Goal: Information Seeking & Learning: Learn about a topic

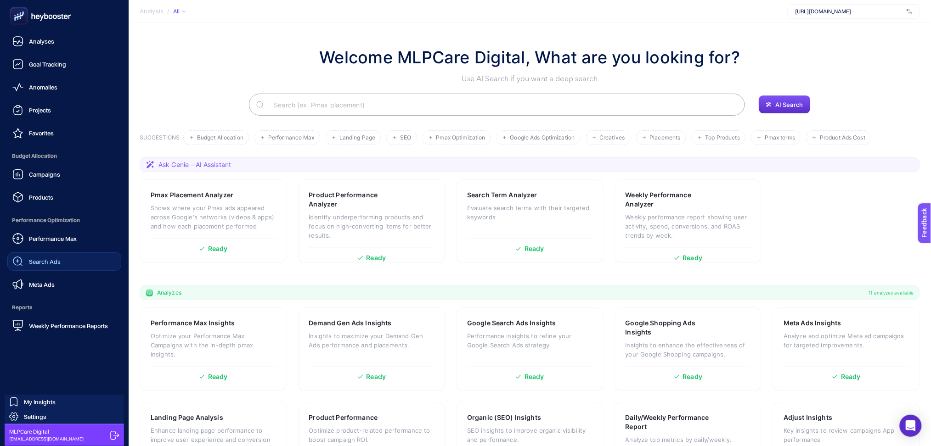
click at [52, 260] on span "Search Ads" at bounding box center [45, 261] width 32 height 7
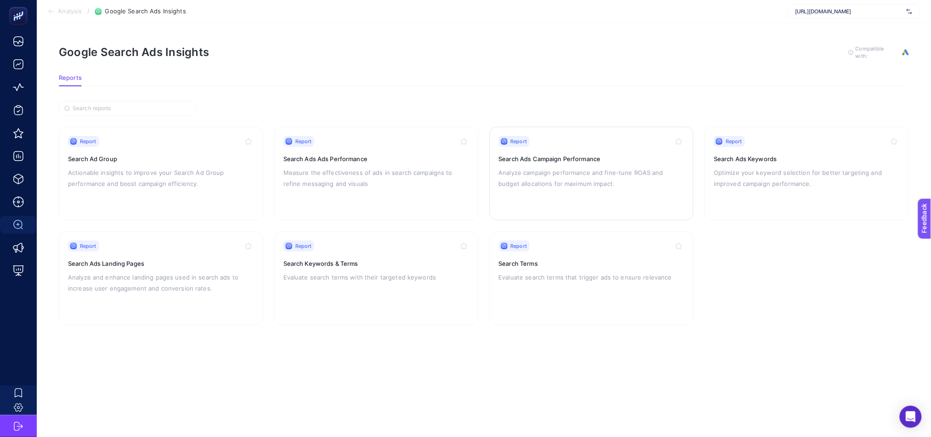
click at [615, 196] on div "Report Search Ads Campaign Performance Analyze campaign performance and fine-tu…" at bounding box center [592, 173] width 186 height 75
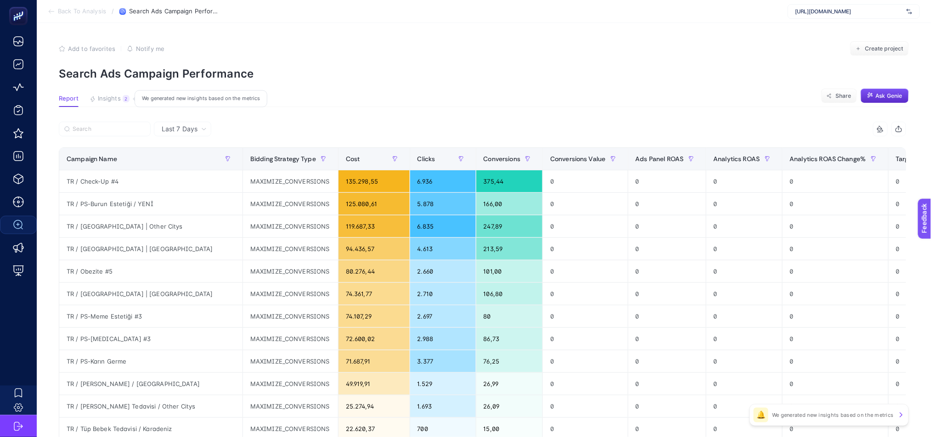
click at [111, 99] on span "Insights" at bounding box center [109, 98] width 23 height 7
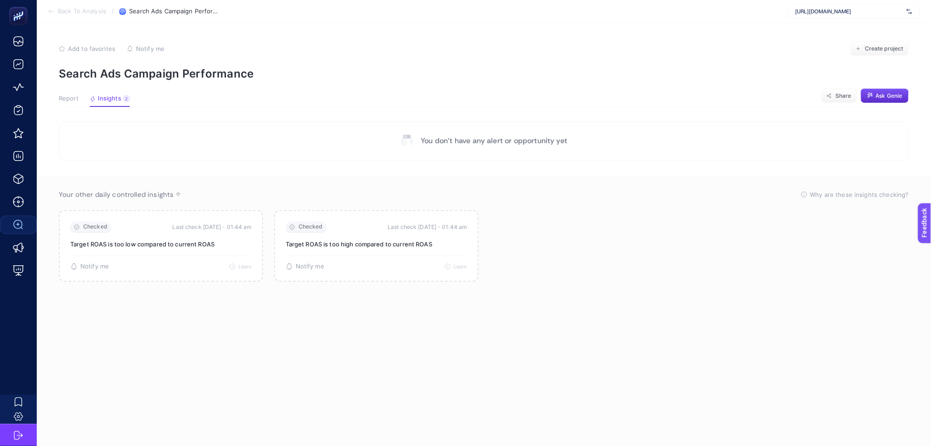
click at [69, 103] on button "Report" at bounding box center [69, 101] width 20 height 12
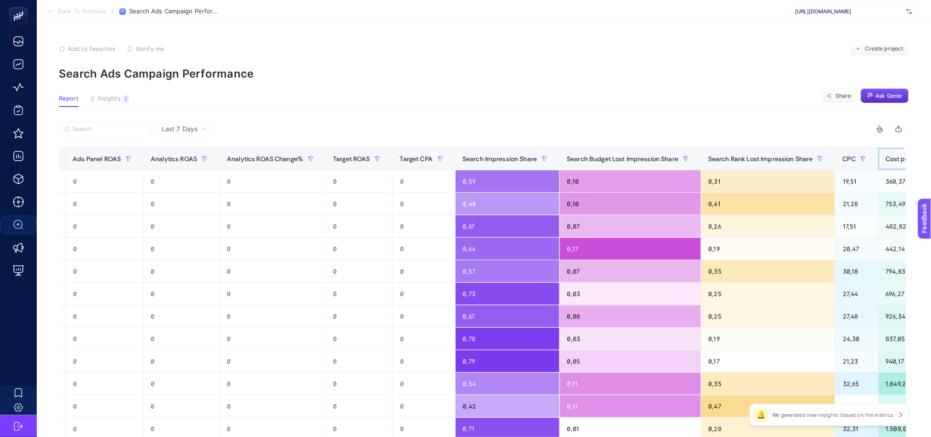
click at [886, 158] on span "Cost per Conversion" at bounding box center [916, 158] width 61 height 7
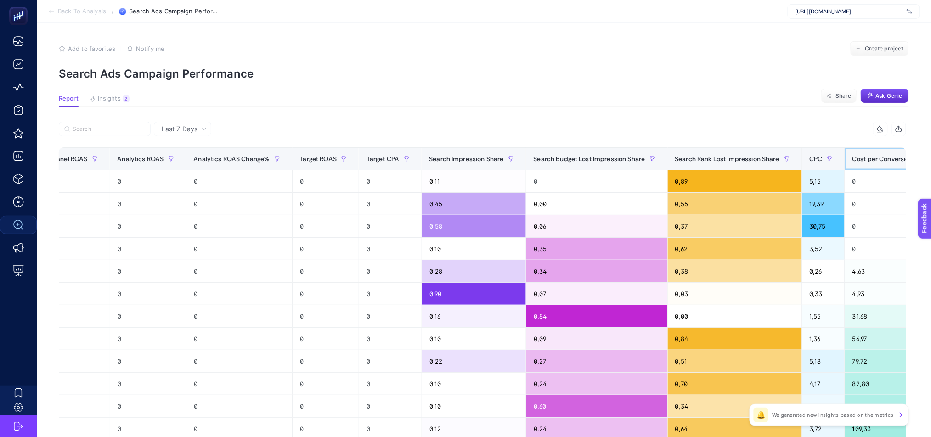
click at [852, 159] on span "Cost per Conversion" at bounding box center [882, 158] width 61 height 7
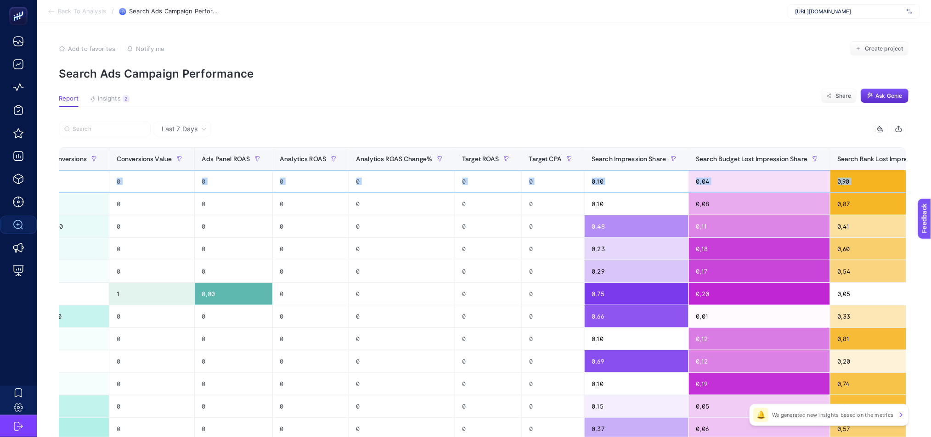
scroll to position [0, 6]
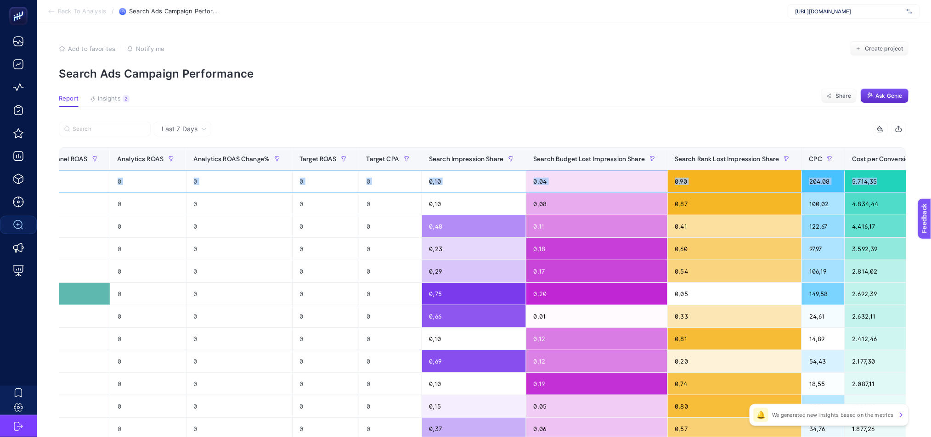
drag, startPoint x: 133, startPoint y: 182, endPoint x: 887, endPoint y: 180, distance: 753.8
click at [887, 180] on tr "EN / PS-Genel KW / UK MAXIMIZE_CONVERSIONS 5.714,35 28 1 0 0 0 0 0 0 0,10 0,04 …" at bounding box center [215, 181] width 1505 height 22
click at [559, 106] on section "Report Insights 2 We generated new insights based on the metrics Share Ask Genie" at bounding box center [484, 101] width 850 height 12
click at [169, 131] on span "Last 7 Days" at bounding box center [180, 128] width 36 height 9
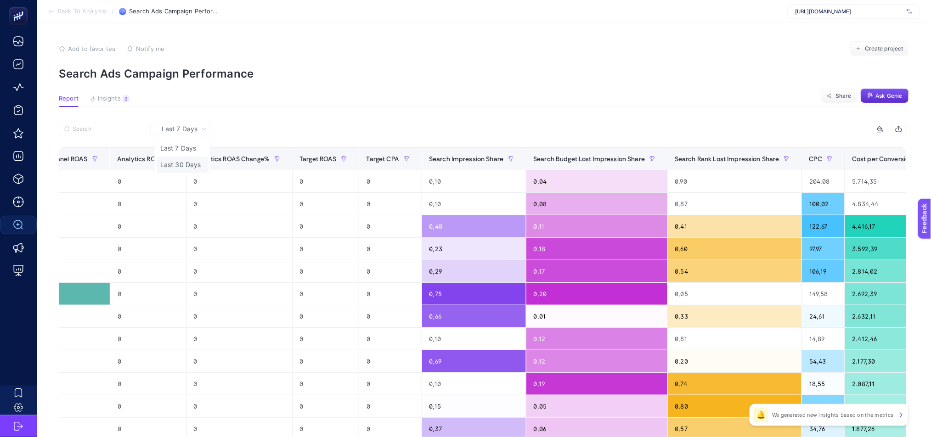
click at [182, 161] on li "Last 30 Days" at bounding box center [183, 165] width 52 height 17
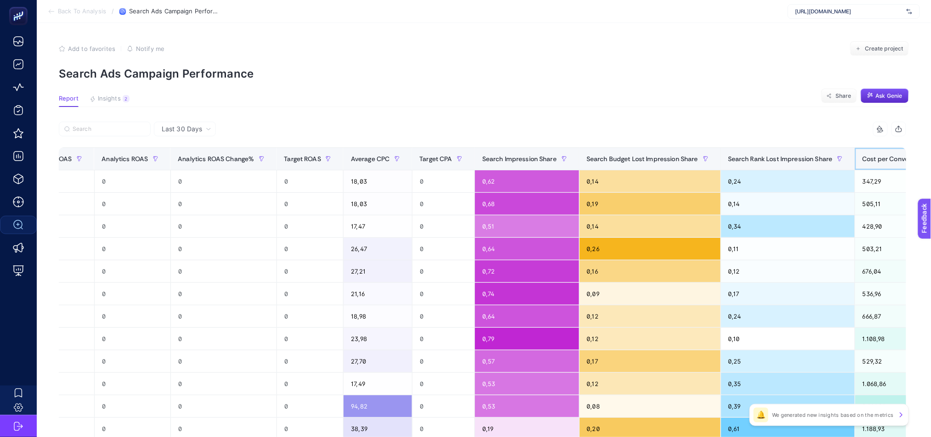
click at [862, 162] on span "Cost per Conversion" at bounding box center [892, 158] width 61 height 7
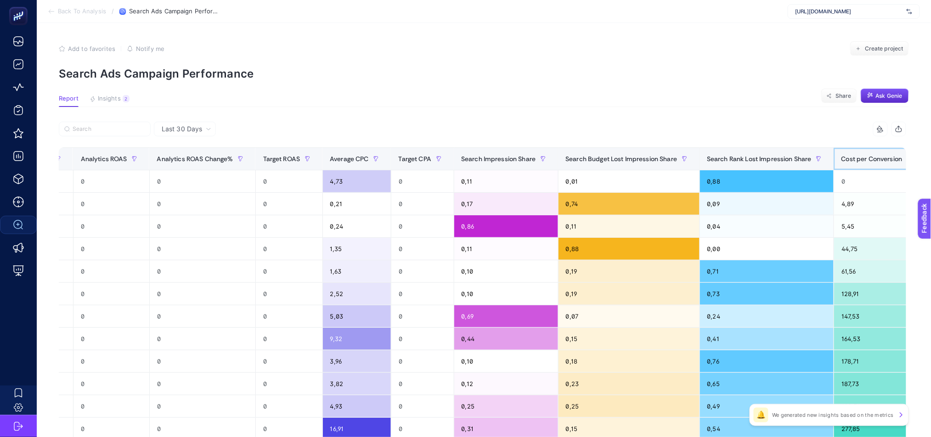
click at [841, 162] on span "Cost per Conversion" at bounding box center [871, 158] width 61 height 7
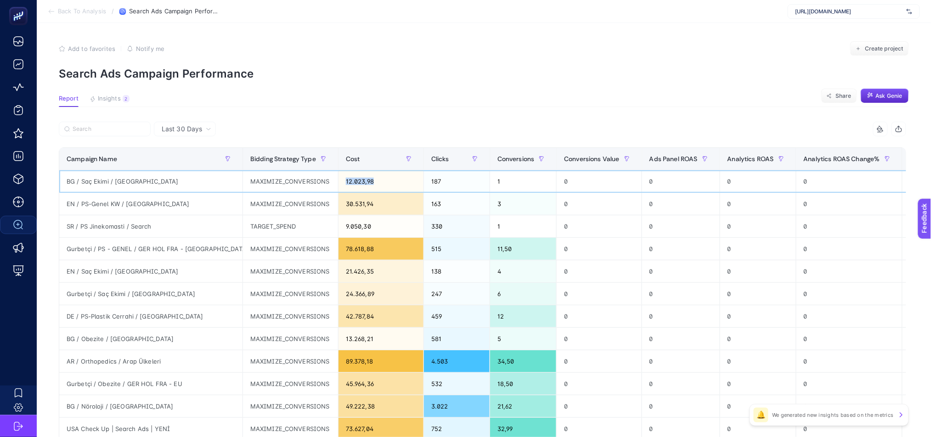
drag, startPoint x: 294, startPoint y: 180, endPoint x: 334, endPoint y: 179, distance: 39.5
click at [338, 179] on div "12.023,98" at bounding box center [380, 181] width 85 height 22
drag, startPoint x: 67, startPoint y: 206, endPoint x: 139, endPoint y: 205, distance: 71.2
click at [139, 205] on div "EN / PS-Genel KW / [GEOGRAPHIC_DATA]" at bounding box center [150, 204] width 183 height 22
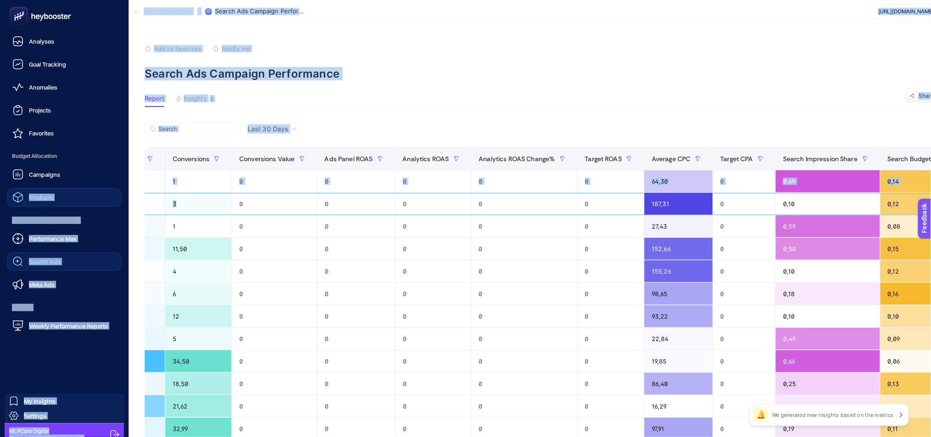
scroll to position [0, 0]
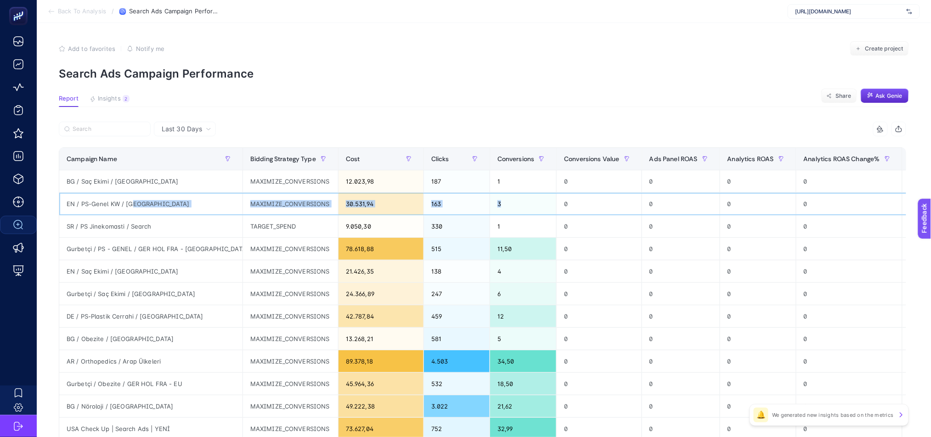
drag, startPoint x: 431, startPoint y: 205, endPoint x: 179, endPoint y: 204, distance: 251.6
click at [179, 204] on tr "EN / PS-Genel KW / UK MAXIMIZE_CONVERSIONS 30.531,94 163 3 0 0 0 0 0 187,31 0 0…" at bounding box center [831, 204] width 1545 height 22
click at [490, 206] on div "3" at bounding box center [523, 204] width 67 height 22
drag, startPoint x: 294, startPoint y: 205, endPoint x: 458, endPoint y: 203, distance: 163.9
click at [458, 203] on tr "EN / PS-Genel KW / UK MAXIMIZE_CONVERSIONS 30.531,94 163 3 0 0 0 0 0 187,31 0 0…" at bounding box center [831, 204] width 1545 height 22
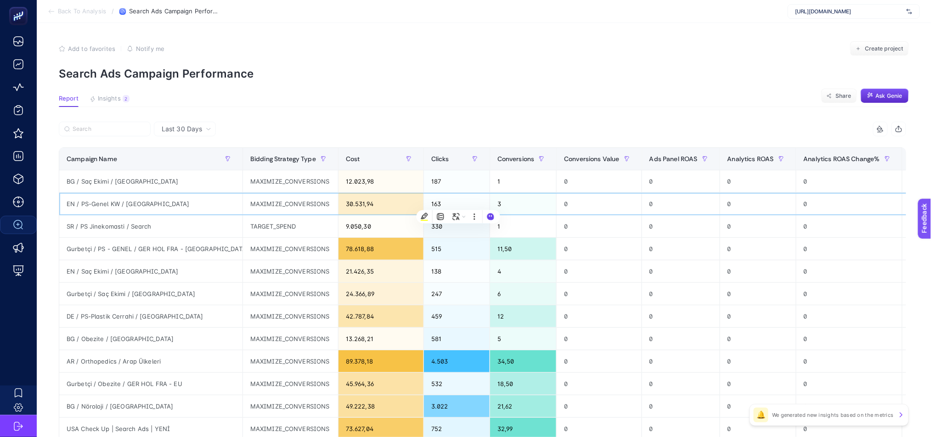
click at [140, 203] on div "EN / PS-Genel KW / [GEOGRAPHIC_DATA]" at bounding box center [150, 204] width 183 height 22
drag, startPoint x: 297, startPoint y: 205, endPoint x: 328, endPoint y: 205, distance: 30.8
click at [338, 205] on div "30.531,94" at bounding box center [380, 204] width 85 height 22
click at [490, 222] on div "1" at bounding box center [523, 226] width 67 height 22
drag, startPoint x: 74, startPoint y: 228, endPoint x: 168, endPoint y: 228, distance: 93.7
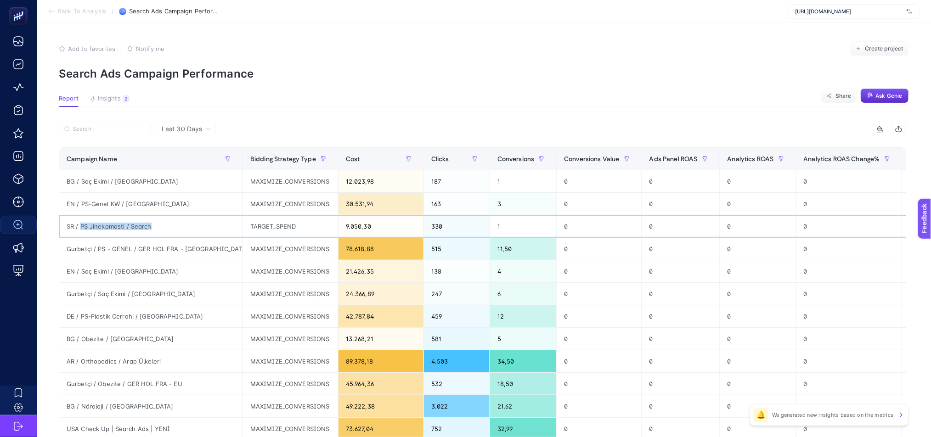
click at [168, 228] on div "SR / PS Jinekomasti / Search" at bounding box center [150, 226] width 183 height 22
drag, startPoint x: 632, startPoint y: 225, endPoint x: 275, endPoint y: 224, distance: 356.7
click at [275, 224] on tr "SR / PS Jinekomasti / Search TARGET_SPEND 9.050,30 330 1 0 0 0 0 0 27,43 0 0,59…" at bounding box center [831, 226] width 1545 height 22
click at [259, 224] on div "TARGET_SPEND" at bounding box center [290, 226] width 95 height 22
click at [195, 224] on div "SR / PS Jinekomasti / Search" at bounding box center [150, 226] width 183 height 22
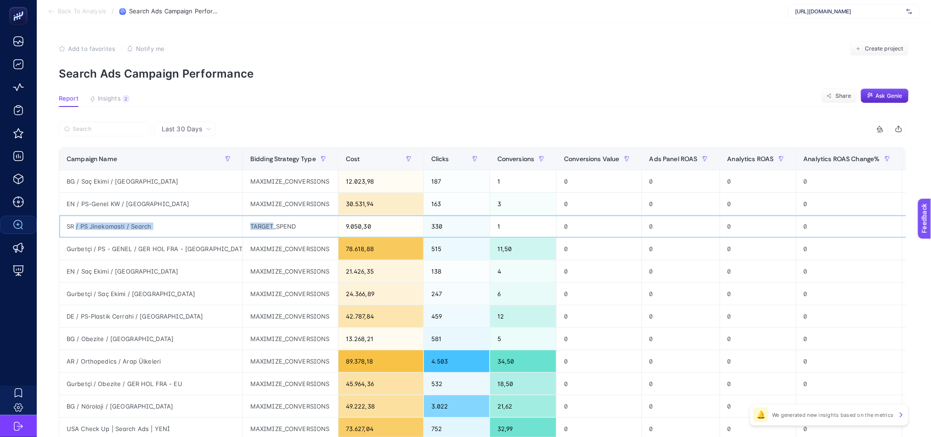
drag, startPoint x: 76, startPoint y: 228, endPoint x: 216, endPoint y: 230, distance: 139.6
click at [222, 232] on tr "SR / PS Jinekomasti / Search TARGET_SPEND 9.050,30 330 1 0 0 0 0 0 27,43 0 0,59…" at bounding box center [831, 226] width 1545 height 22
click at [180, 228] on div "SR / PS Jinekomasti / Search" at bounding box center [150, 226] width 183 height 22
drag, startPoint x: 73, startPoint y: 249, endPoint x: 194, endPoint y: 250, distance: 121.2
click at [194, 250] on div "Gurbetçi / PS - GENEL / GER HOL FRA - [GEOGRAPHIC_DATA]" at bounding box center [150, 249] width 183 height 22
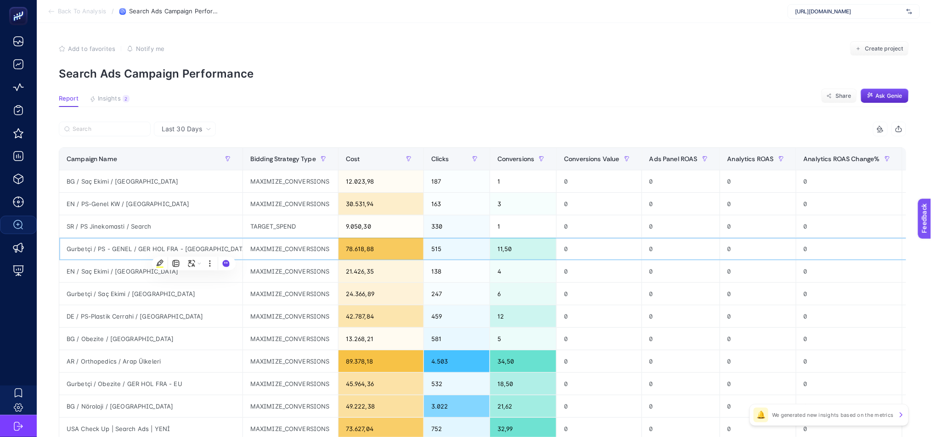
click at [338, 246] on div "78.618,88" at bounding box center [380, 249] width 85 height 22
drag, startPoint x: 303, startPoint y: 247, endPoint x: 341, endPoint y: 249, distance: 38.2
click at [341, 249] on div "78.618,88" at bounding box center [380, 249] width 85 height 22
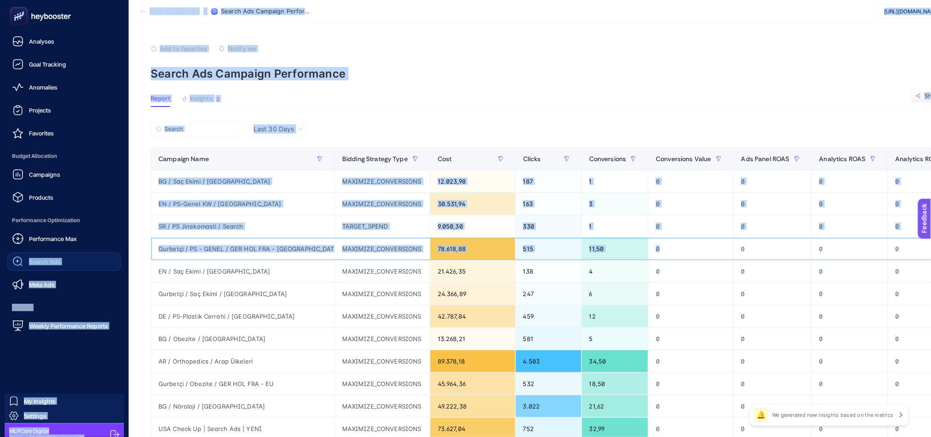
drag, startPoint x: 525, startPoint y: 250, endPoint x: 86, endPoint y: 258, distance: 439.4
click at [27, 260] on div "Analyses Goal Tracking Anomalies Projects Favorites Budget Allocation Campaigns…" at bounding box center [465, 370] width 931 height 740
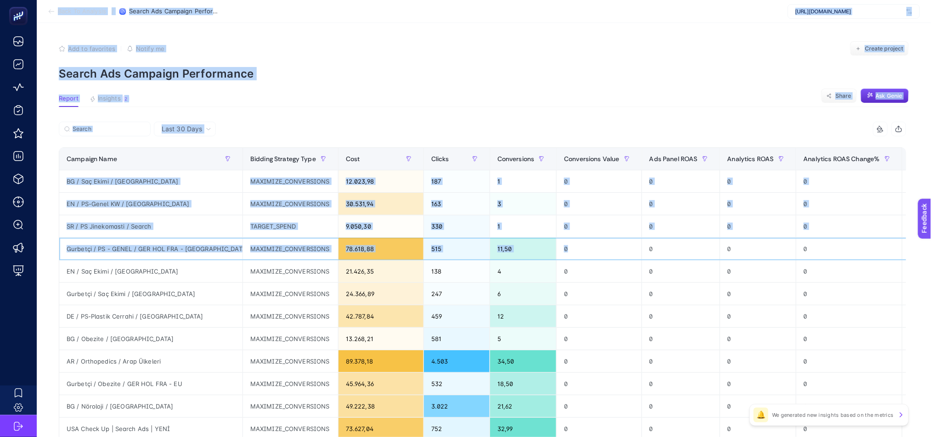
click at [197, 249] on div "Gurbetçi / PS - GENEL / GER HOL FRA - [GEOGRAPHIC_DATA]" at bounding box center [150, 249] width 183 height 22
click at [191, 242] on div "Gurbetçi / PS - GENEL / GER HOL FRA - [GEOGRAPHIC_DATA]" at bounding box center [150, 249] width 183 height 22
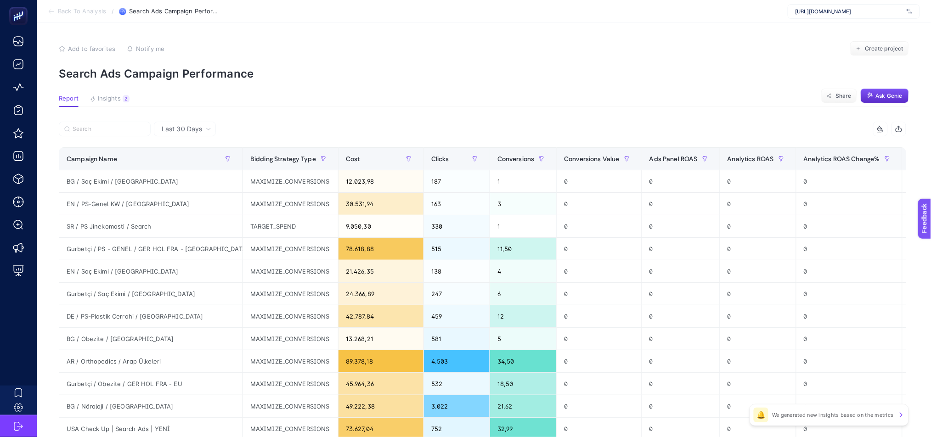
click at [195, 127] on span "Last 30 Days" at bounding box center [182, 128] width 40 height 9
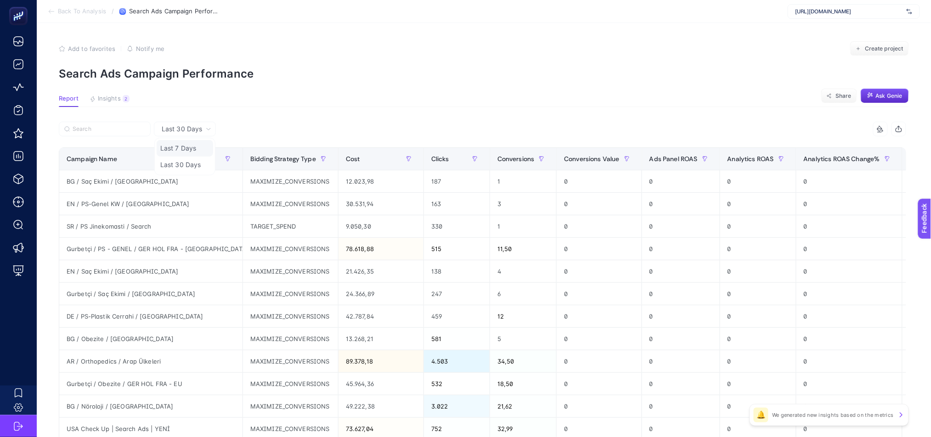
click at [202, 144] on li "Last 7 Days" at bounding box center [185, 148] width 56 height 17
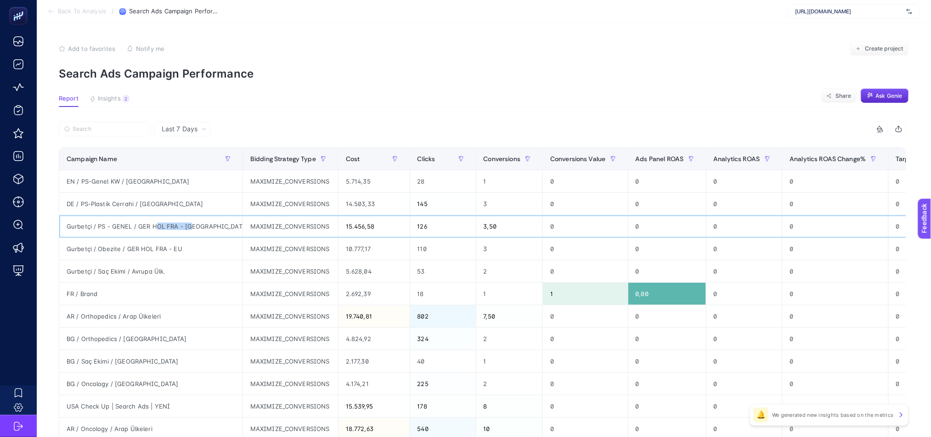
drag, startPoint x: 155, startPoint y: 228, endPoint x: 191, endPoint y: 229, distance: 36.3
click at [191, 229] on div "Gurbetçi / PS - GENEL / GER HOL FRA - [GEOGRAPHIC_DATA]" at bounding box center [150, 226] width 183 height 22
click at [260, 278] on div "MAXIMIZE_CONVERSIONS" at bounding box center [290, 271] width 95 height 22
click at [476, 247] on div "3" at bounding box center [509, 249] width 67 height 22
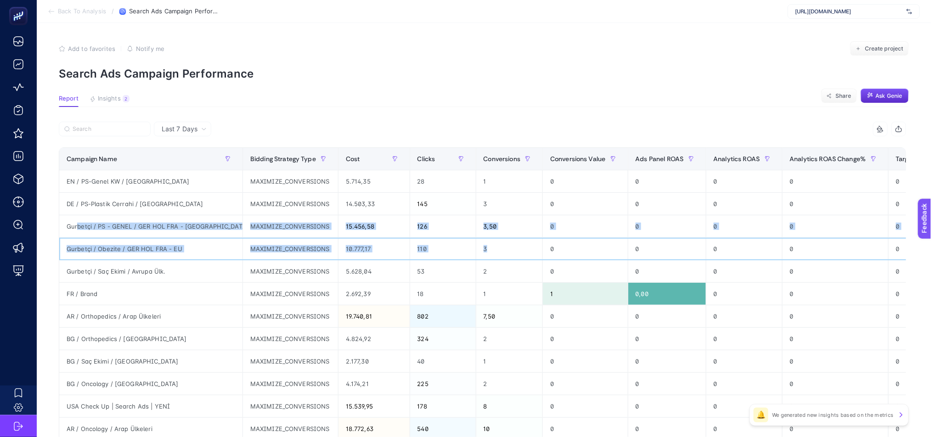
drag, startPoint x: 456, startPoint y: 249, endPoint x: 77, endPoint y: 228, distance: 379.8
click at [77, 228] on tbody "EN / PS-Genel KW / UK MAXIMIZE_CONVERSIONS 5.714,35 28 1 0 0 0 0 0 0 0,10 0,04 …" at bounding box center [811, 395] width 1505 height 450
click at [338, 228] on div "15.456,58" at bounding box center [373, 226] width 71 height 22
drag, startPoint x: 303, startPoint y: 225, endPoint x: 336, endPoint y: 250, distance: 42.1
click at [336, 250] on tbody "EN / PS-Genel KW / UK MAXIMIZE_CONVERSIONS 5.714,35 28 1 0 0 0 0 0 0 0,10 0,04 …" at bounding box center [811, 395] width 1505 height 450
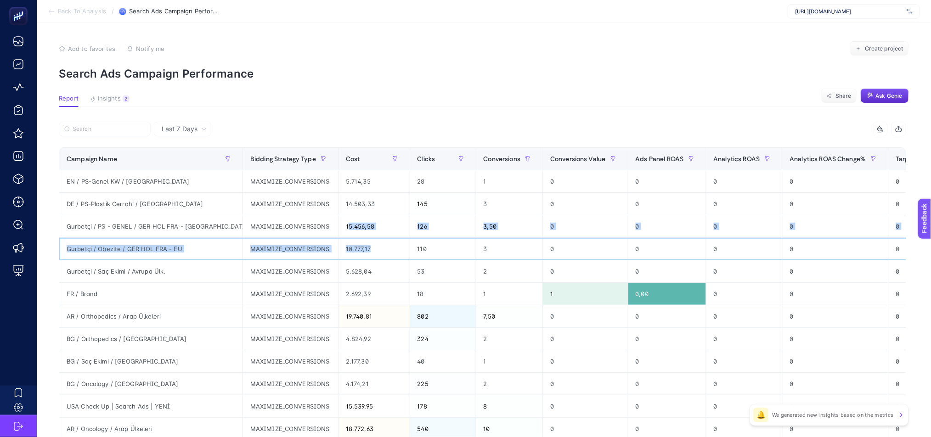
click at [338, 247] on div "10.777,17" at bounding box center [373, 249] width 71 height 22
drag, startPoint x: 326, startPoint y: 246, endPoint x: 301, endPoint y: 225, distance: 32.6
click at [301, 225] on tbody "EN / PS-Genel KW / UK MAXIMIZE_CONVERSIONS 5.714,35 28 1 0 0 0 0 0 0 0,10 0,04 …" at bounding box center [811, 395] width 1505 height 450
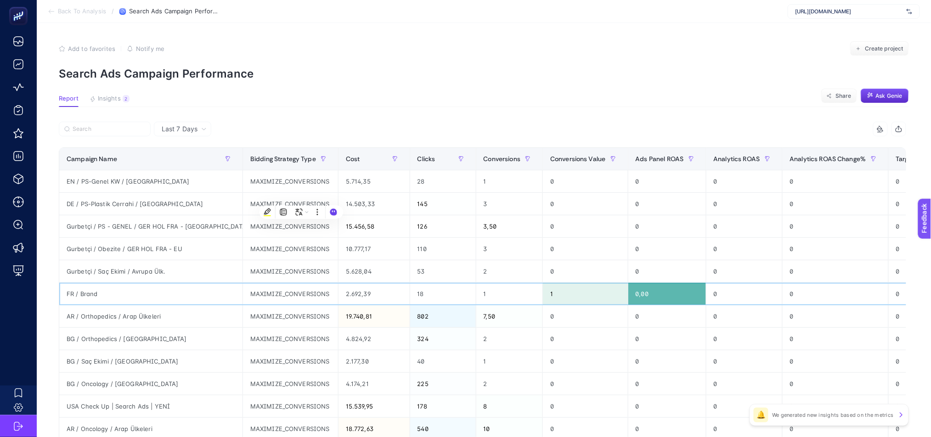
click at [133, 285] on div "FR / Brand" at bounding box center [150, 294] width 183 height 22
drag, startPoint x: 153, startPoint y: 297, endPoint x: 170, endPoint y: 290, distance: 17.9
click at [170, 290] on div "FR / Brand" at bounding box center [150, 294] width 183 height 22
click at [191, 126] on span "Last 7 Days" at bounding box center [180, 128] width 36 height 9
click at [192, 125] on span "Last 7 Days" at bounding box center [180, 128] width 36 height 9
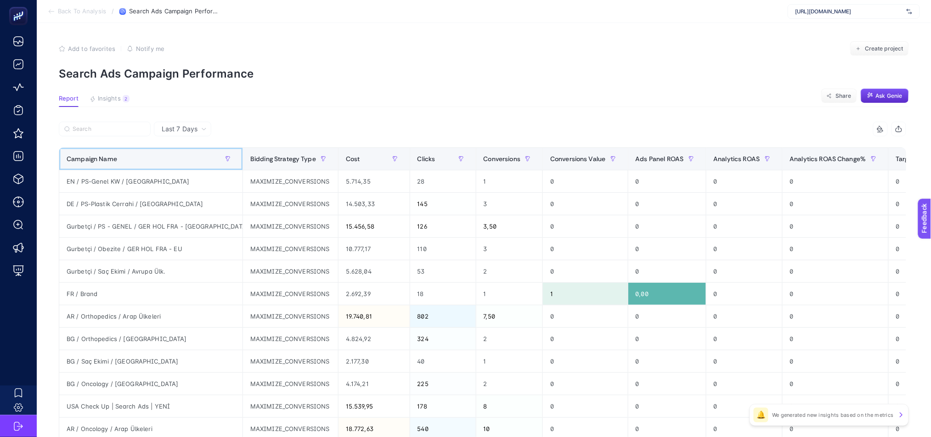
click at [191, 160] on th "Campaign Name" at bounding box center [151, 159] width 184 height 22
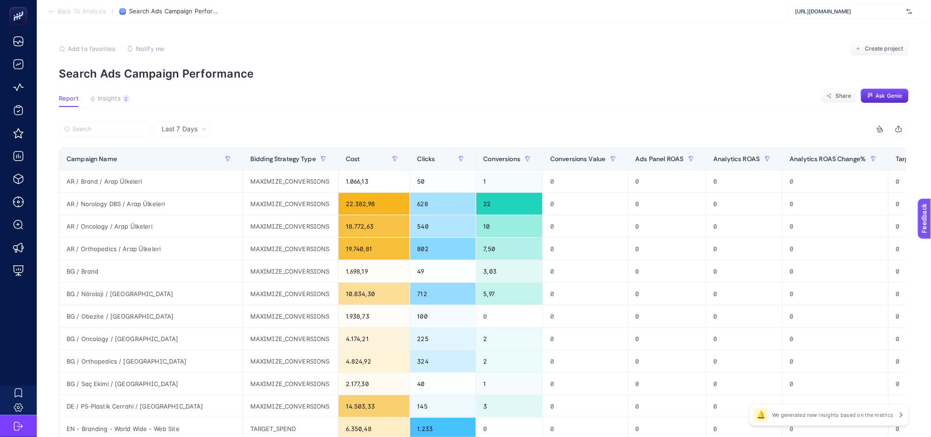
click at [188, 129] on span "Last 7 Days" at bounding box center [180, 128] width 36 height 9
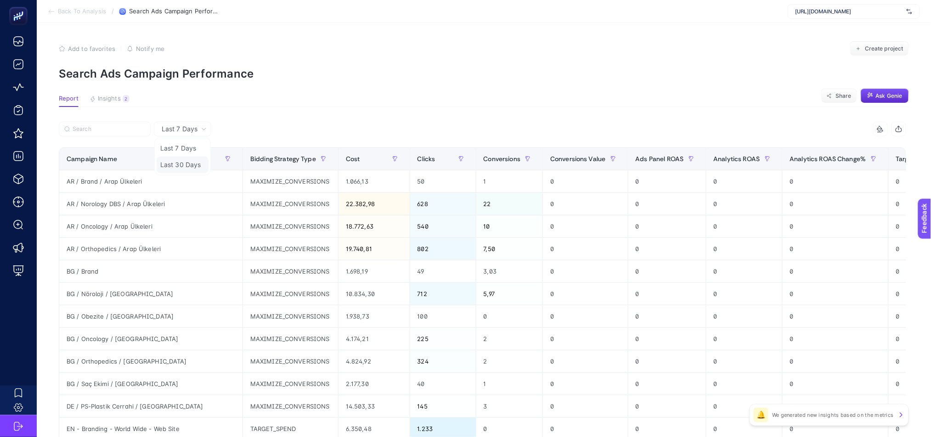
click at [190, 158] on li "Last 30 Days" at bounding box center [183, 165] width 52 height 17
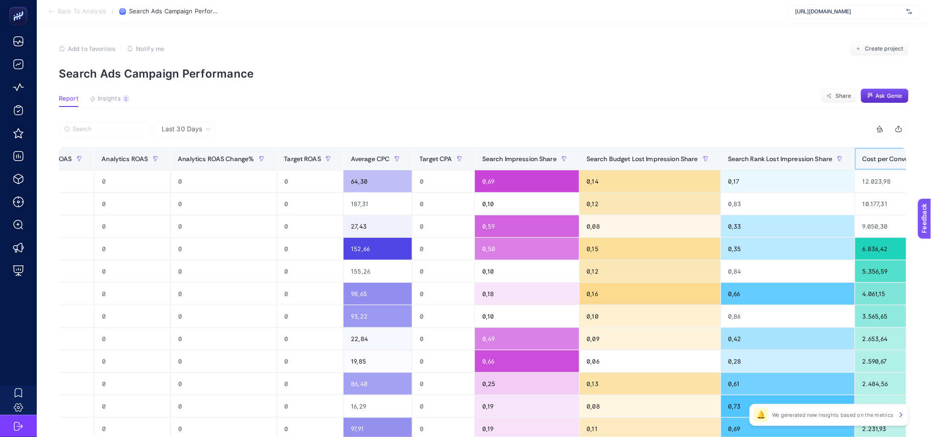
click at [862, 161] on span "Cost per Conversion" at bounding box center [892, 158] width 61 height 7
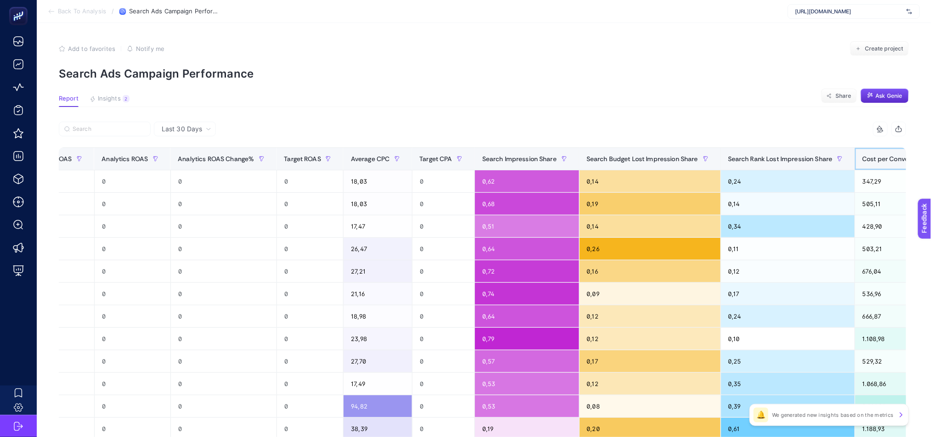
click at [862, 161] on span "Cost per Conversion" at bounding box center [892, 158] width 61 height 7
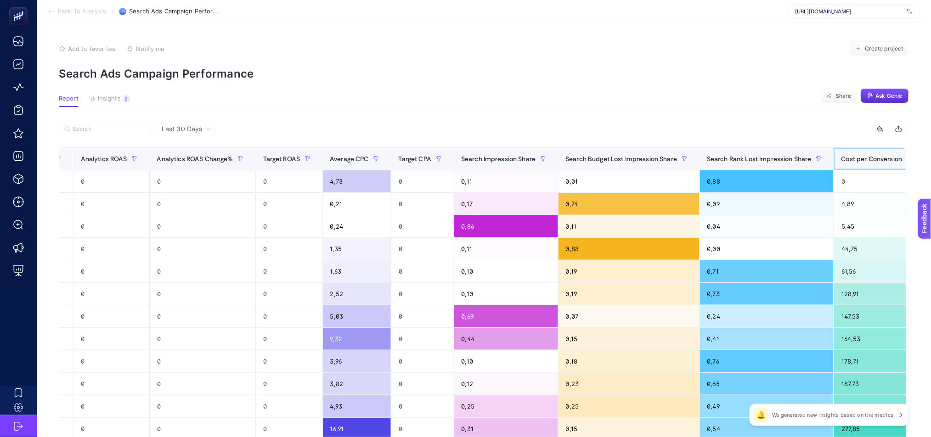
click at [841, 160] on span "Cost per Conversion" at bounding box center [871, 158] width 61 height 7
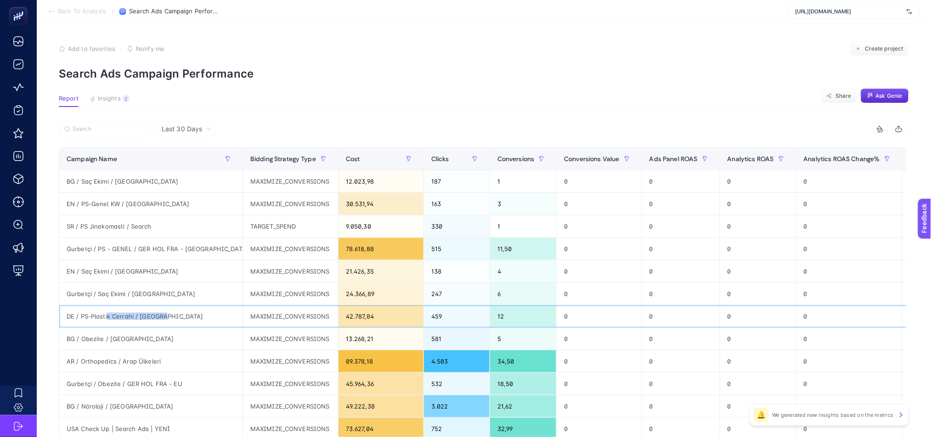
drag, startPoint x: 108, startPoint y: 318, endPoint x: 163, endPoint y: 319, distance: 54.6
click at [163, 319] on div "DE / PS-Plastik Cerrahi / [GEOGRAPHIC_DATA]" at bounding box center [150, 316] width 183 height 22
drag, startPoint x: 87, startPoint y: 359, endPoint x: 143, endPoint y: 360, distance: 56.0
click at [151, 362] on div "AR / Orthopedics / Arap Ülkeleri" at bounding box center [150, 361] width 183 height 22
click at [91, 359] on div "AR / Orthopedics / Arap Ülkeleri" at bounding box center [150, 361] width 183 height 22
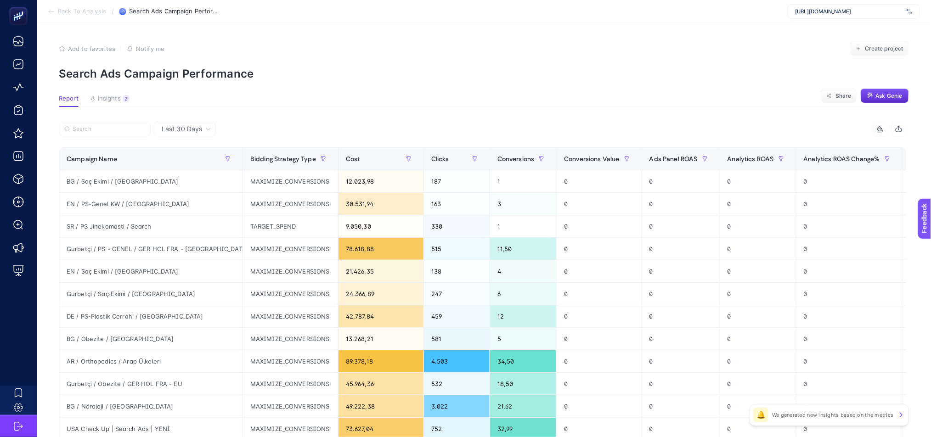
click at [182, 125] on span "Last 30 Days" at bounding box center [182, 128] width 40 height 9
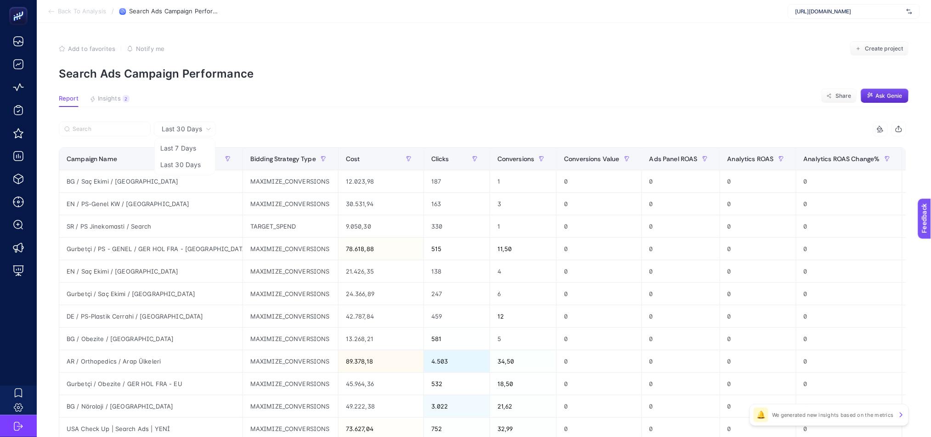
click at [174, 131] on span "Last 30 Days" at bounding box center [182, 128] width 40 height 9
click at [178, 146] on div "14 items selected Campaign Name Bidding Strategy Type Cost Clicks Conversions C…" at bounding box center [482, 394] width 847 height 545
drag, startPoint x: 61, startPoint y: 362, endPoint x: 158, endPoint y: 362, distance: 97.8
click at [158, 362] on div "AR / Orthopedics / Arap Ülkeleri" at bounding box center [150, 361] width 183 height 22
click at [190, 361] on div "AR / Orthopedics / Arap Ülkeleri" at bounding box center [150, 361] width 183 height 22
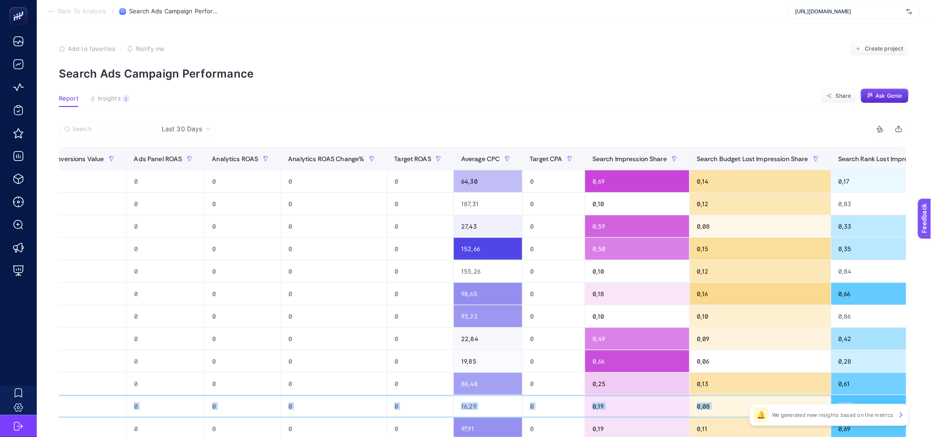
scroll to position [0, 625]
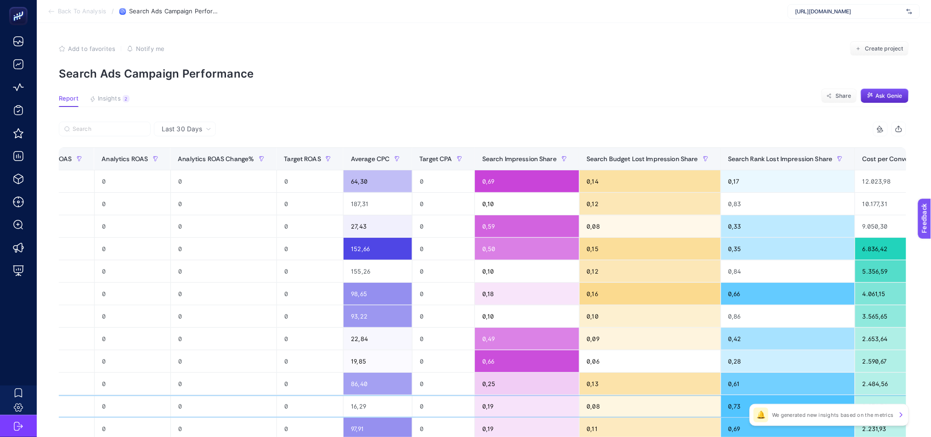
drag, startPoint x: 314, startPoint y: 408, endPoint x: 878, endPoint y: 394, distance: 563.9
click at [878, 394] on tbody "BG / Saç Ekimi / [GEOGRAPHIC_DATA] MAXIMIZE_CONVERSIONS 12.023,98 187 1 0 0 0 0…" at bounding box center [206, 395] width 1545 height 450
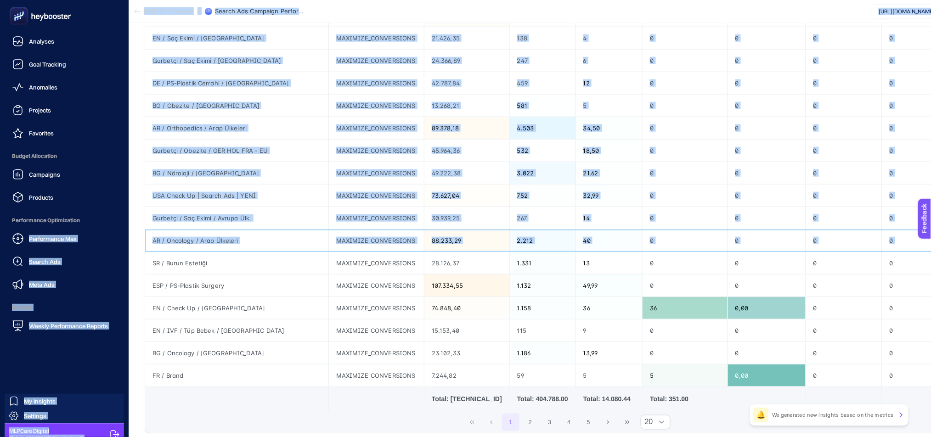
scroll to position [233, 0]
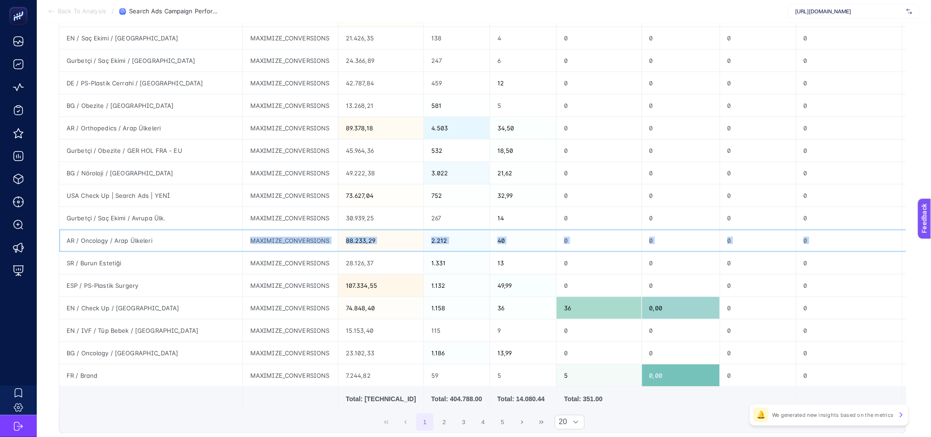
drag, startPoint x: 217, startPoint y: 248, endPoint x: 157, endPoint y: 250, distance: 59.7
click at [157, 250] on tr "AR / Oncology / Arap Ülkeleri MAXIMIZE_CONVERSIONS 88.233,29 2.212 40 0 0 0 0 0…" at bounding box center [831, 241] width 1545 height 22
click at [111, 290] on div "ESP / PS-Plastik Surgery" at bounding box center [150, 286] width 183 height 22
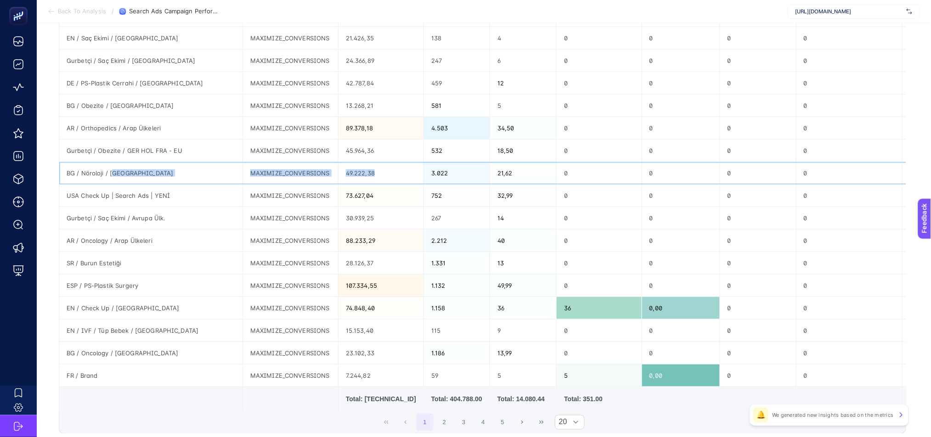
drag, startPoint x: 122, startPoint y: 173, endPoint x: 353, endPoint y: 173, distance: 231.4
click at [353, 173] on tr "BG / Nöroloji / Bulgarıstan MAXIMIZE_CONVERSIONS 49.222,38 3.022 21,62 0 0 0 0 …" at bounding box center [831, 173] width 1545 height 22
click at [152, 182] on div "BG / Nöroloji / [GEOGRAPHIC_DATA]" at bounding box center [150, 173] width 183 height 22
click at [164, 165] on div "BG / Nöroloji / [GEOGRAPHIC_DATA]" at bounding box center [150, 173] width 183 height 22
drag, startPoint x: 111, startPoint y: 171, endPoint x: 62, endPoint y: 170, distance: 48.7
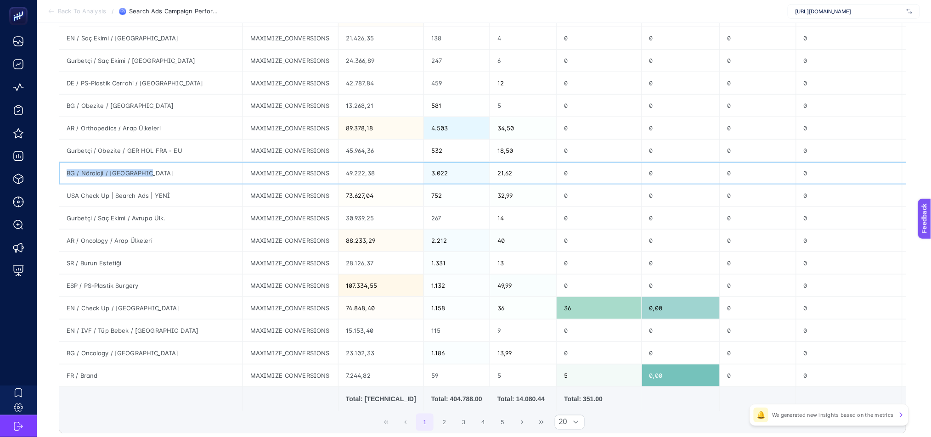
click at [62, 170] on div "BG / Nöroloji / [GEOGRAPHIC_DATA]" at bounding box center [150, 173] width 183 height 22
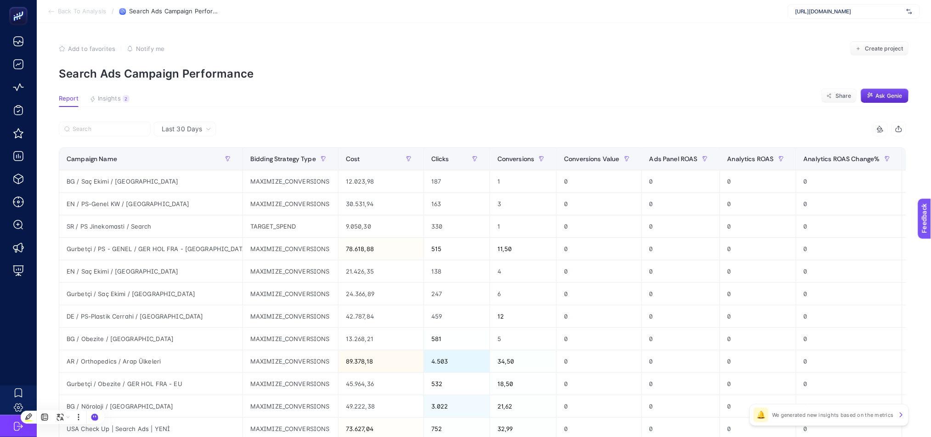
click at [169, 132] on span "Last 30 Days" at bounding box center [182, 128] width 40 height 9
click at [188, 150] on li "Last 7 Days" at bounding box center [185, 148] width 56 height 17
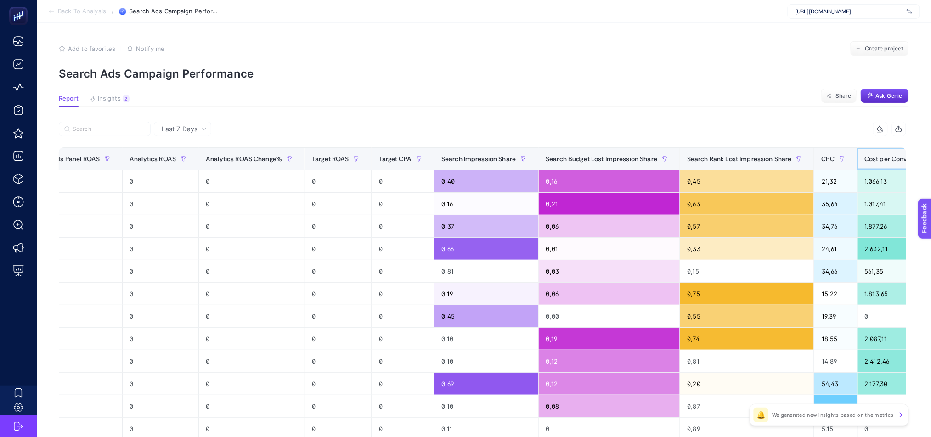
click at [864, 158] on span "Cost per Conversion" at bounding box center [894, 158] width 61 height 7
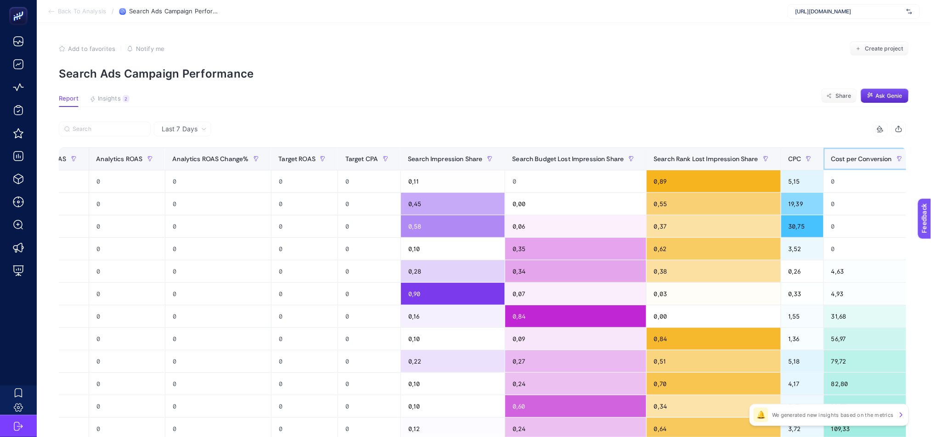
click at [831, 158] on span "Cost per Conversion" at bounding box center [861, 158] width 61 height 7
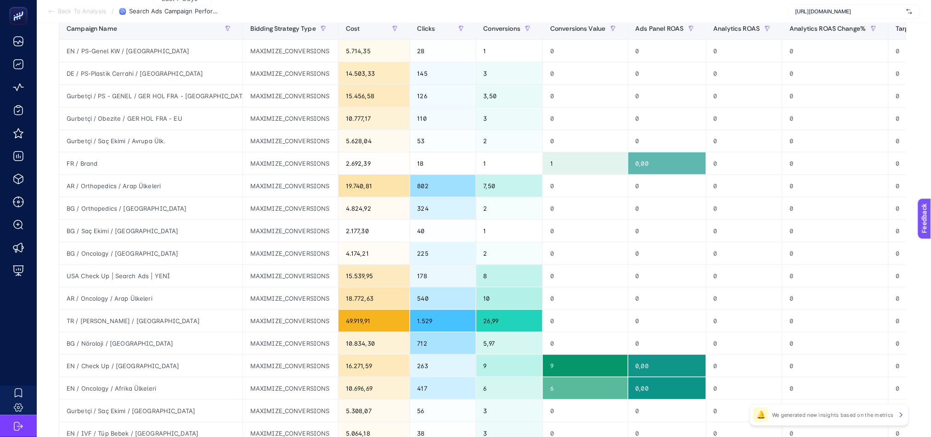
scroll to position [133, 0]
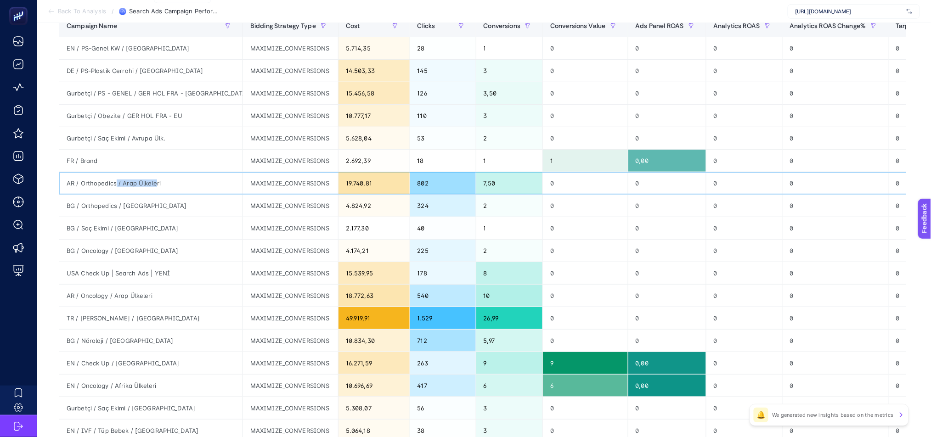
drag, startPoint x: 115, startPoint y: 182, endPoint x: 155, endPoint y: 182, distance: 39.5
click at [155, 182] on div "AR / Orthopedics / Arap Ülkeleri" at bounding box center [150, 183] width 183 height 22
drag, startPoint x: 86, startPoint y: 206, endPoint x: 599, endPoint y: 207, distance: 513.2
click at [599, 207] on tr "BG / Orthopedics / [GEOGRAPHIC_DATA] MAXIMIZE_CONVERSIONS 4.824,92 324 2 0 0 0 …" at bounding box center [811, 206] width 1505 height 22
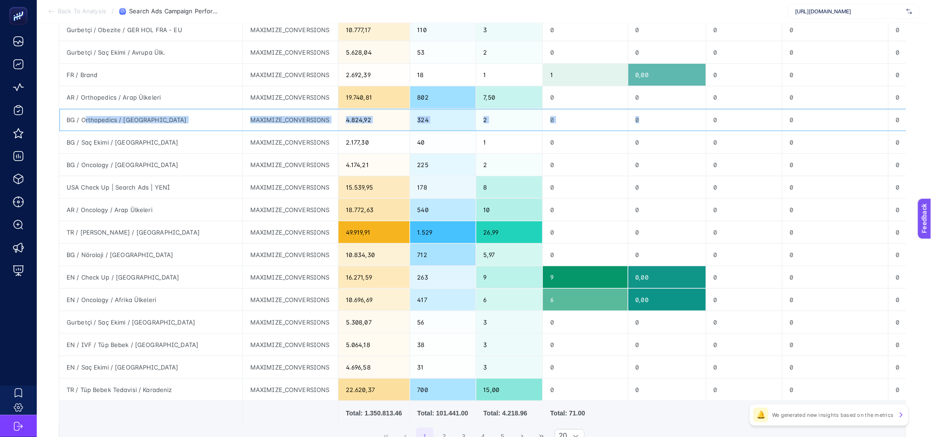
scroll to position [222, 0]
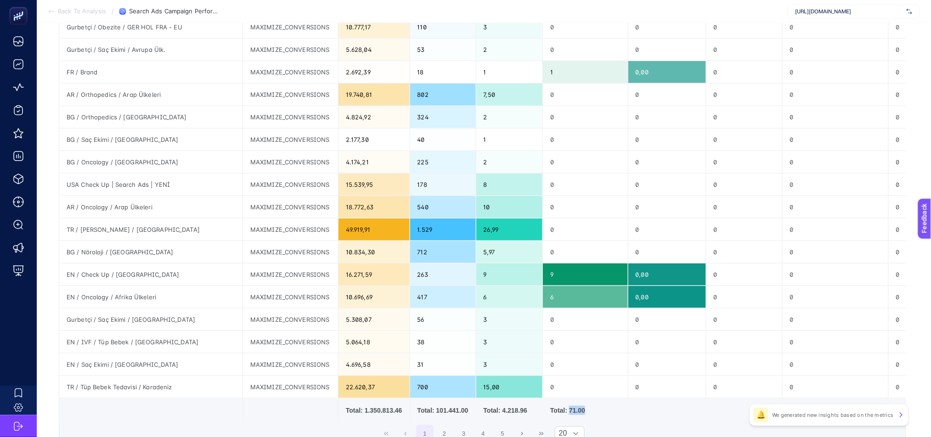
drag, startPoint x: 514, startPoint y: 422, endPoint x: 561, endPoint y: 422, distance: 46.8
click at [561, 422] on td "Total: 71.00" at bounding box center [585, 410] width 85 height 24
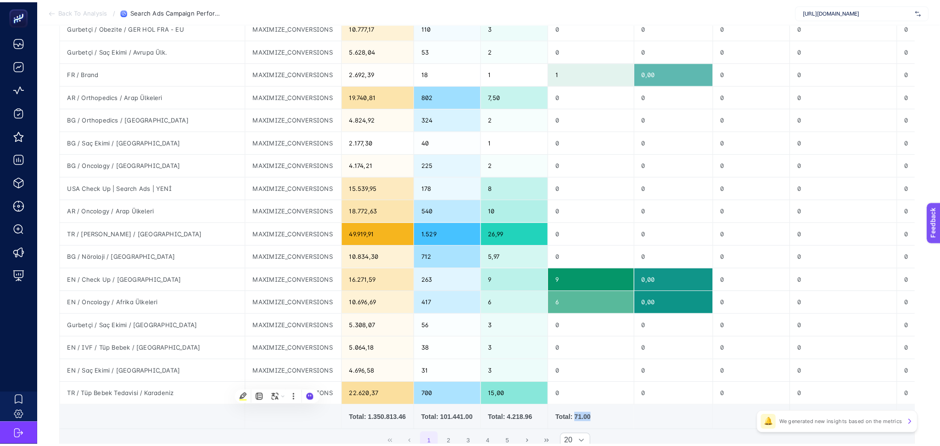
scroll to position [0, 0]
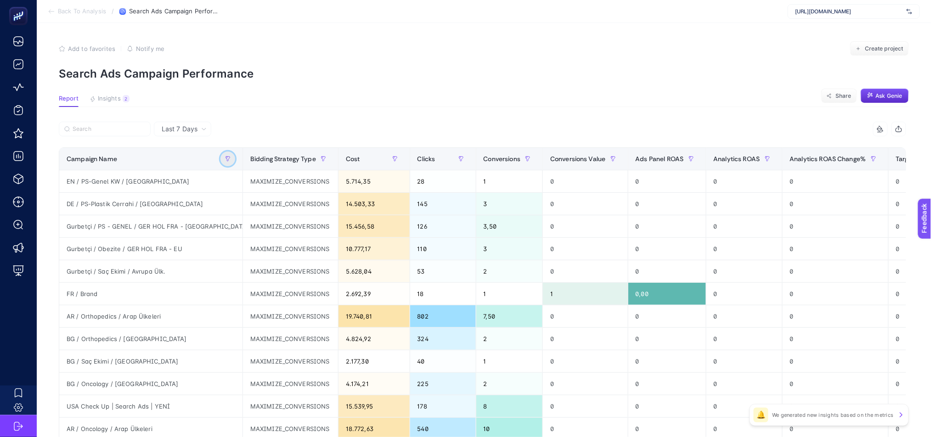
click at [226, 157] on icon "button" at bounding box center [228, 159] width 4 height 5
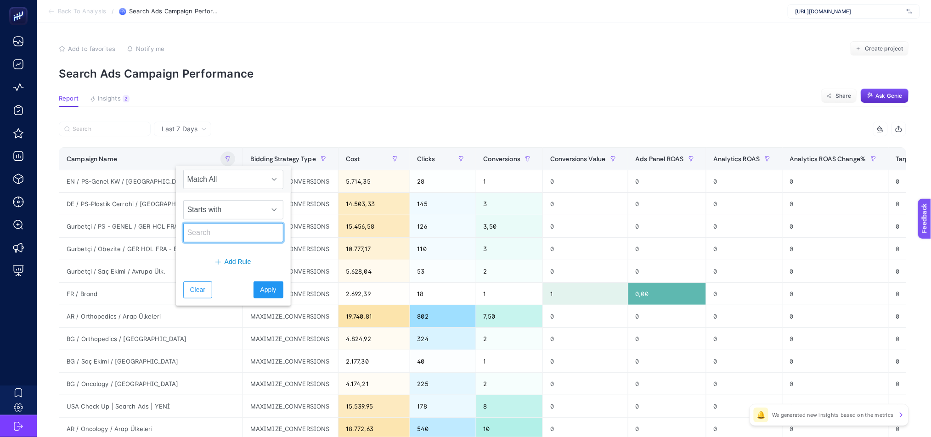
click at [206, 235] on input "text" at bounding box center [233, 232] width 100 height 19
type input "bg"
click at [260, 292] on span "Apply" at bounding box center [268, 290] width 16 height 10
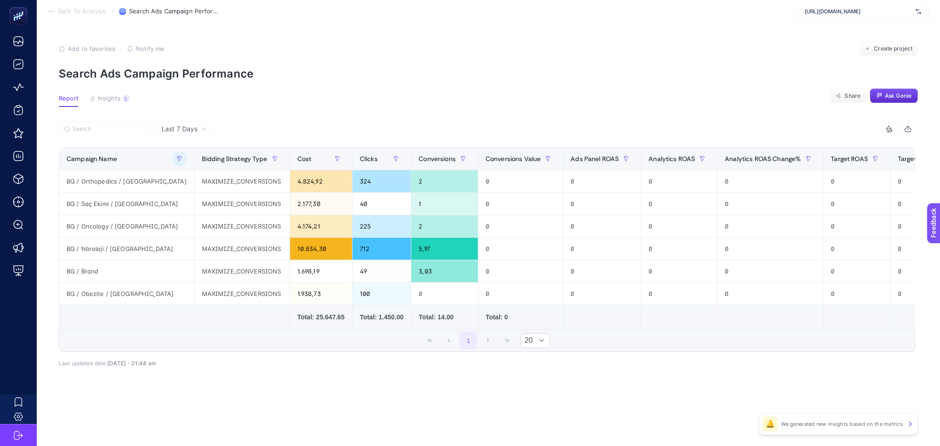
drag, startPoint x: 238, startPoint y: 328, endPoint x: 250, endPoint y: 327, distance: 12.4
click at [250, 327] on td at bounding box center [241, 317] width 95 height 24
click at [177, 160] on icon "button" at bounding box center [180, 159] width 6 height 6
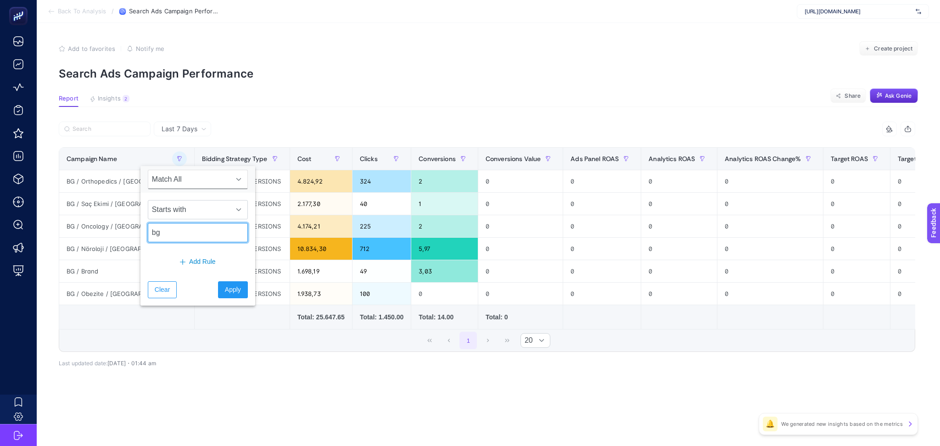
click at [198, 235] on input "bg" at bounding box center [198, 232] width 100 height 19
click at [168, 292] on span "Clear" at bounding box center [162, 290] width 15 height 10
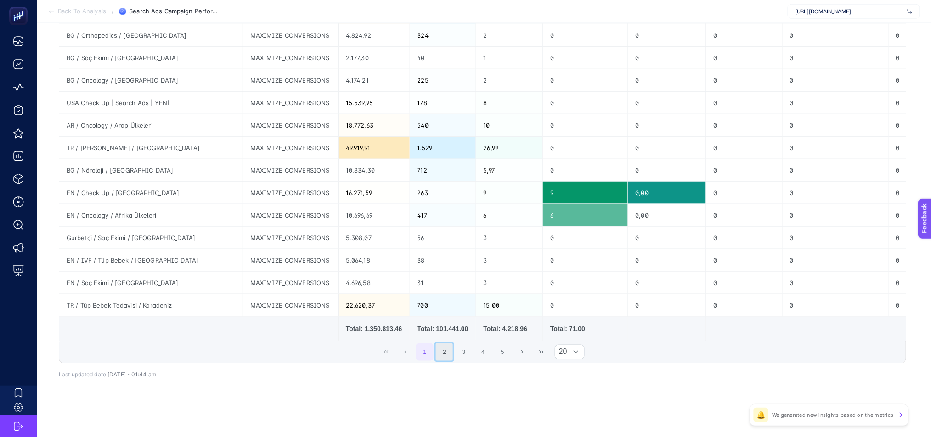
drag, startPoint x: 412, startPoint y: 339, endPoint x: 449, endPoint y: 353, distance: 40.0
click at [449, 353] on button "2" at bounding box center [444, 351] width 17 height 17
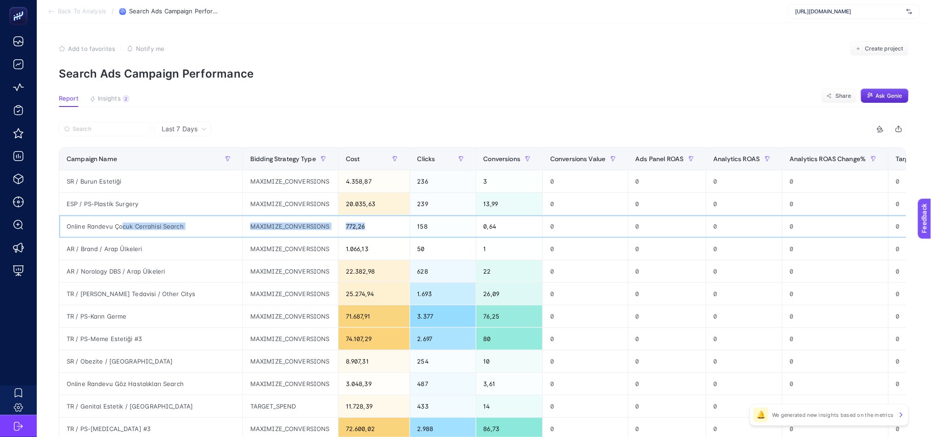
drag, startPoint x: 121, startPoint y: 226, endPoint x: 311, endPoint y: 229, distance: 190.1
click at [311, 229] on tr "Online Randevu Çocuk Cerrahisi Search MAXIMIZE_CONVERSIONS 772,26 158 0,64 0 0 …" at bounding box center [811, 226] width 1505 height 22
drag, startPoint x: 293, startPoint y: 274, endPoint x: 224, endPoint y: 278, distance: 69.4
click at [224, 278] on tr "AR / Norology DBS / Arap Ülkeleri MAXIMIZE_CONVERSIONS 22.382,98 628 22 0 0 0 0…" at bounding box center [811, 271] width 1505 height 22
click at [129, 274] on div "AR / Norology DBS / Arap Ülkeleri" at bounding box center [150, 271] width 183 height 22
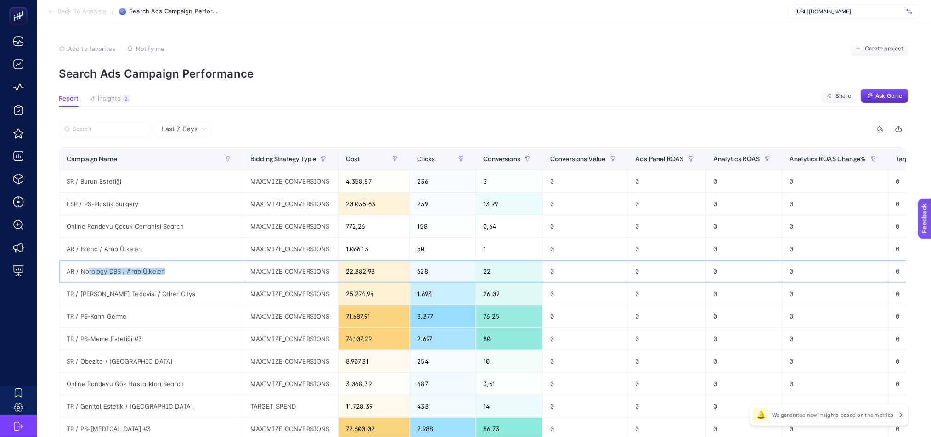
drag, startPoint x: 87, startPoint y: 272, endPoint x: 167, endPoint y: 272, distance: 79.4
click at [167, 272] on div "AR / Norology DBS / Arap Ülkeleri" at bounding box center [150, 271] width 183 height 22
click at [91, 272] on div "AR / Norology DBS / Arap Ülkeleri" at bounding box center [150, 271] width 183 height 22
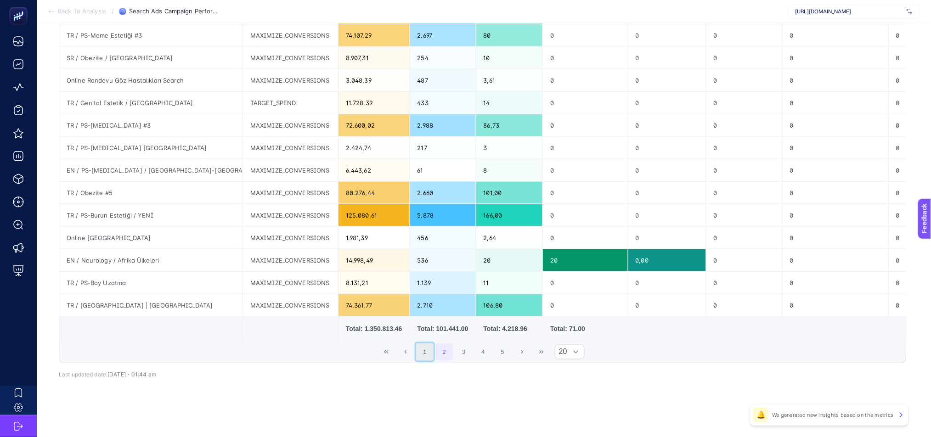
click at [426, 356] on button "1" at bounding box center [424, 351] width 17 height 17
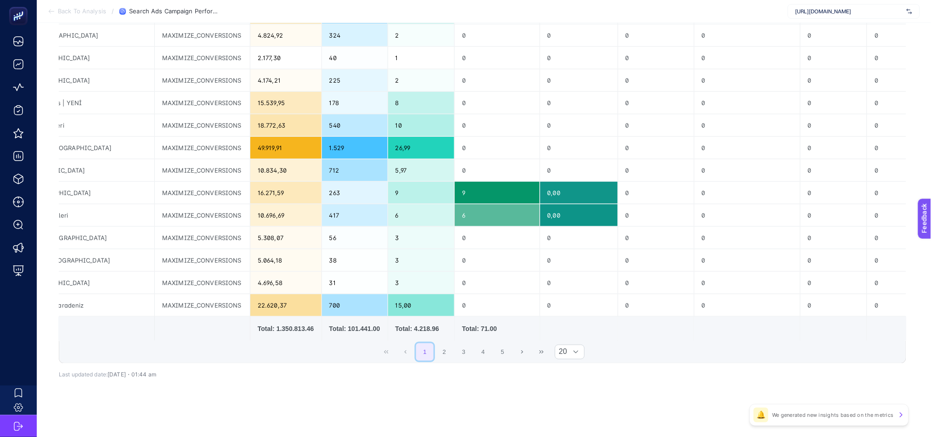
scroll to position [0, 0]
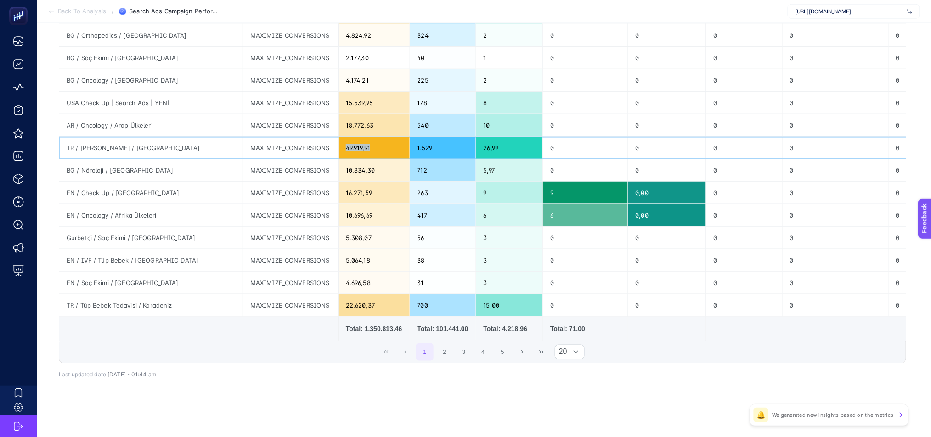
drag, startPoint x: 302, startPoint y: 144, endPoint x: 330, endPoint y: 144, distance: 28.0
click at [338, 144] on div "49.919,91" at bounding box center [373, 148] width 71 height 22
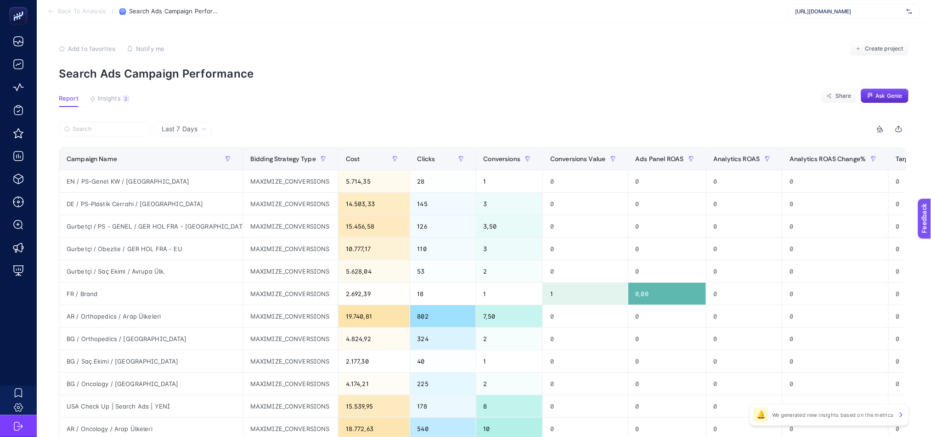
click at [49, 8] on icon at bounding box center [51, 11] width 7 height 7
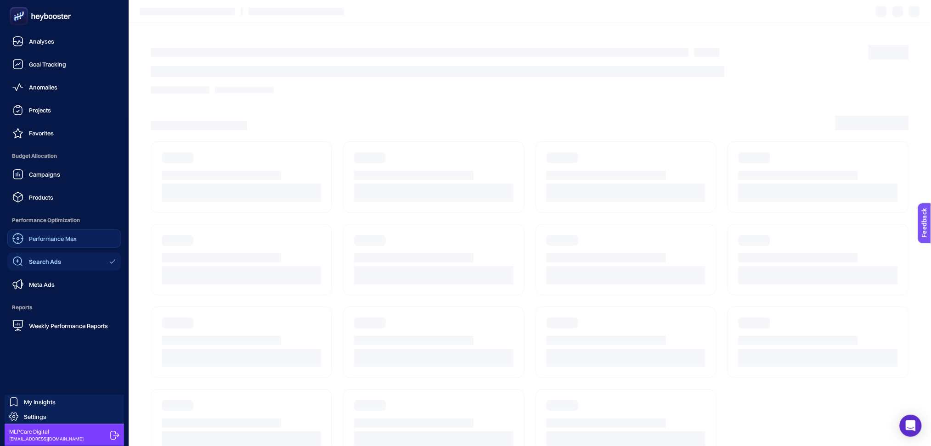
click at [46, 239] on span "Performance Max" at bounding box center [53, 238] width 48 height 7
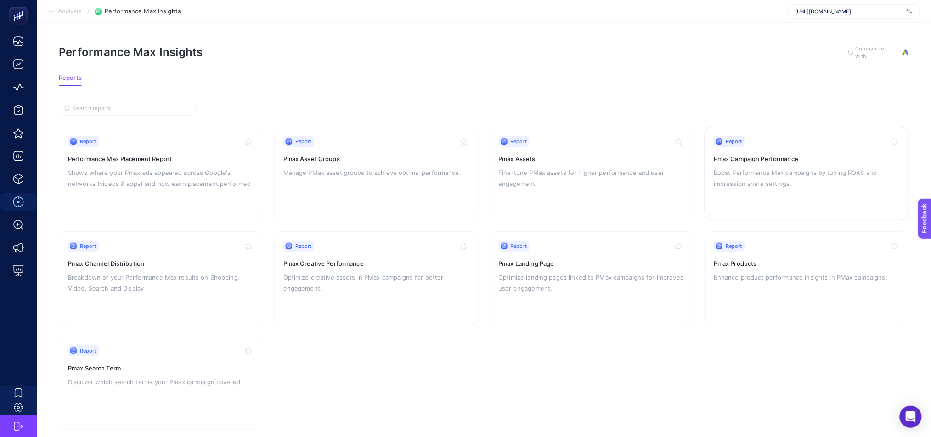
click at [816, 184] on p "Boost Performance Max campaigns by tuning ROAS and impression share settings." at bounding box center [806, 178] width 186 height 22
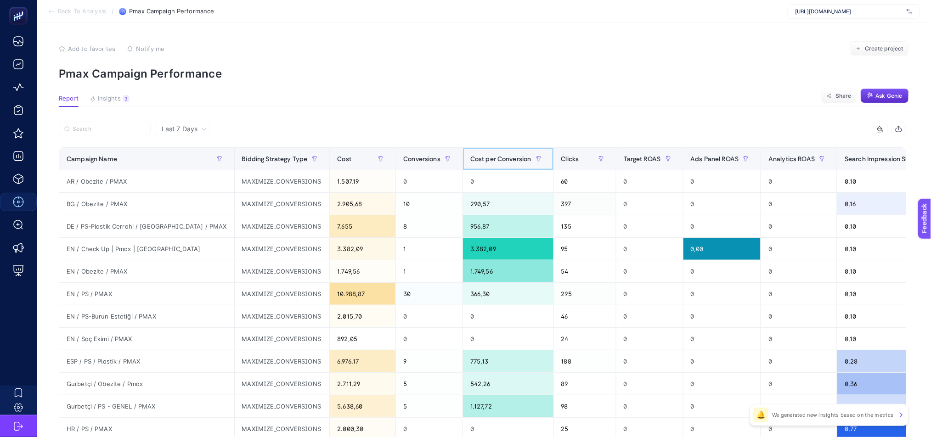
click at [470, 154] on div "Cost per Conversion" at bounding box center [508, 158] width 76 height 15
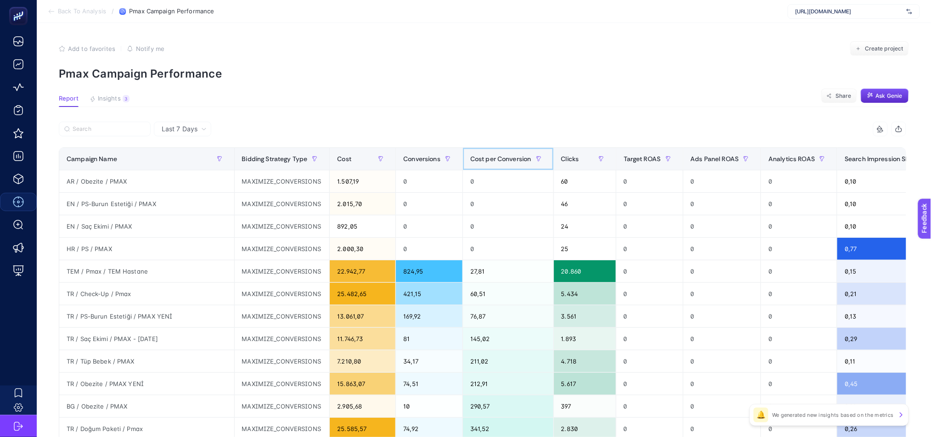
click at [470, 156] on span "Cost per Conversion" at bounding box center [500, 158] width 61 height 7
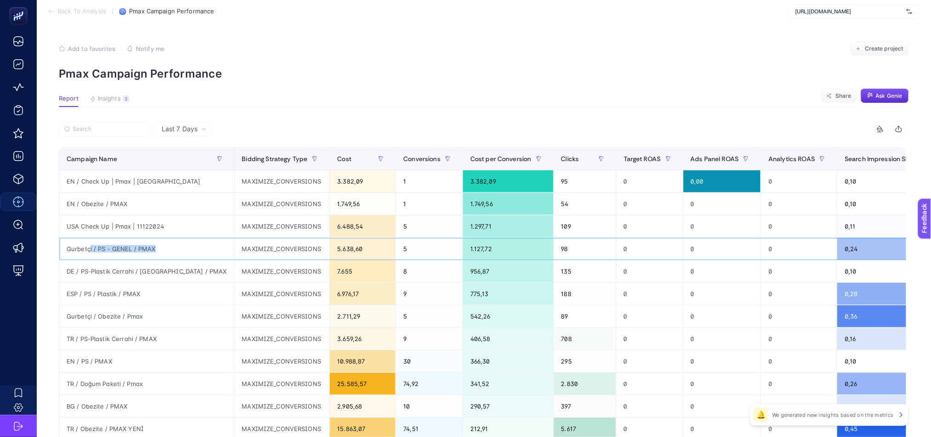
drag, startPoint x: 89, startPoint y: 247, endPoint x: 162, endPoint y: 252, distance: 73.1
click at [162, 252] on div "Gurbetçi / PS - GENEL / PMAX" at bounding box center [146, 249] width 175 height 22
click at [191, 139] on div at bounding box center [271, 132] width 424 height 20
click at [194, 127] on span "Last 7 Days" at bounding box center [180, 128] width 36 height 9
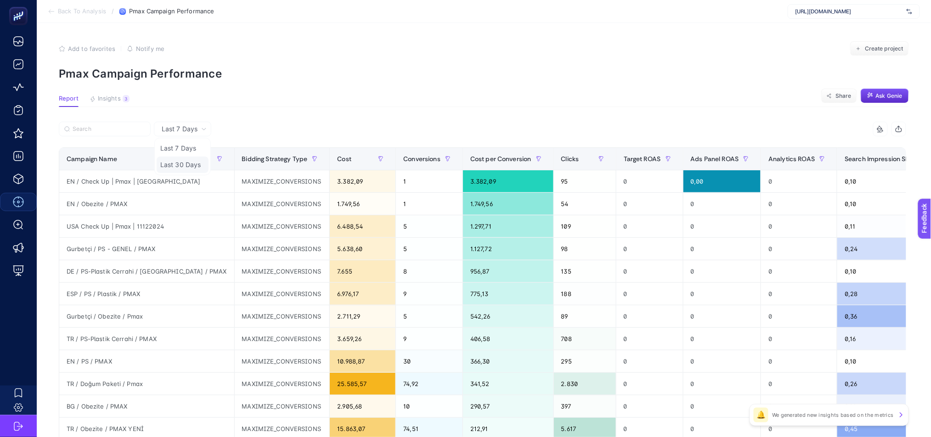
click at [198, 161] on li "Last 30 Days" at bounding box center [183, 165] width 52 height 17
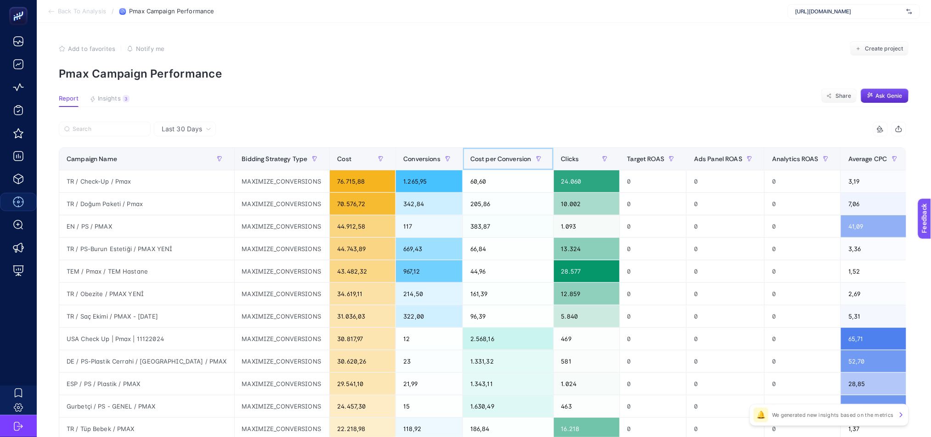
click at [470, 156] on span "Cost per Conversion" at bounding box center [500, 158] width 61 height 7
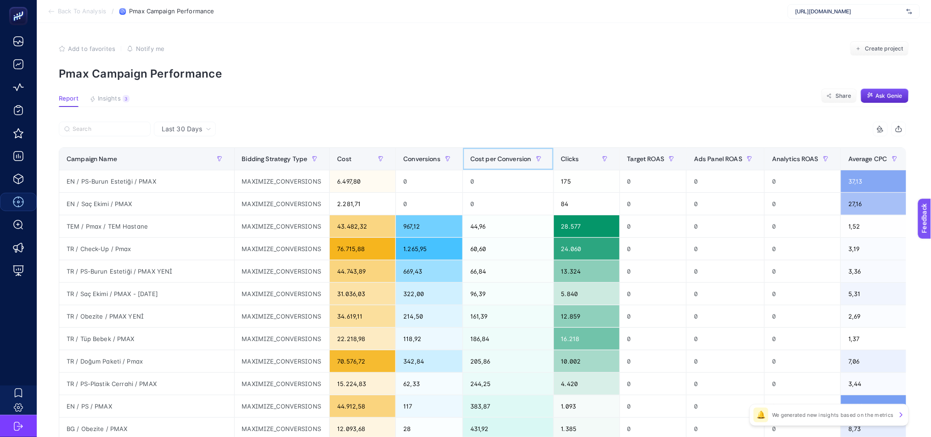
click at [470, 157] on span "Cost per Conversion" at bounding box center [500, 158] width 61 height 7
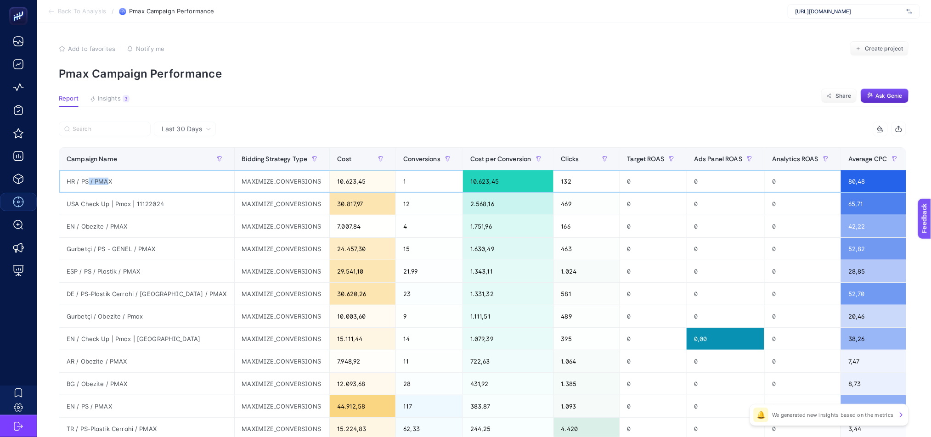
drag, startPoint x: 87, startPoint y: 182, endPoint x: 105, endPoint y: 180, distance: 18.0
click at [105, 180] on div "HR / PS / PMAX" at bounding box center [146, 181] width 175 height 22
click at [90, 174] on div "HR / PS / PMAX" at bounding box center [146, 181] width 175 height 22
drag, startPoint x: 73, startPoint y: 178, endPoint x: 118, endPoint y: 179, distance: 45.5
click at [118, 179] on div "HR / PS / PMAX" at bounding box center [146, 181] width 175 height 22
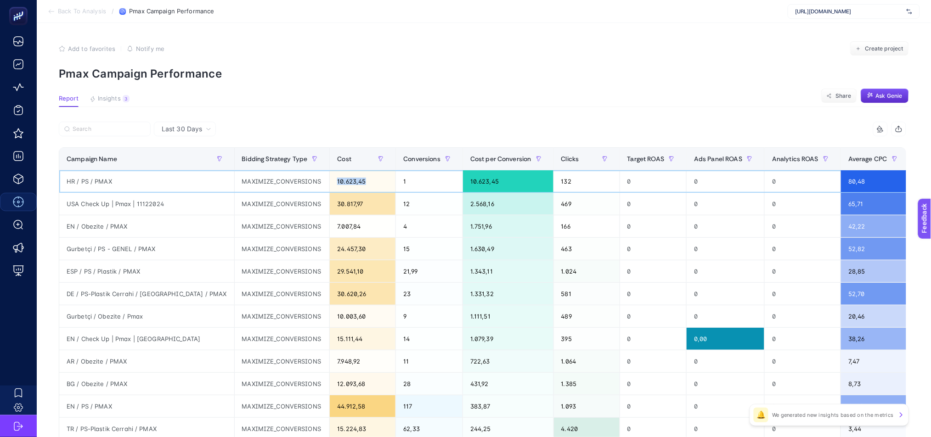
drag, startPoint x: 298, startPoint y: 180, endPoint x: 326, endPoint y: 183, distance: 28.1
click at [330, 183] on div "10.623,45" at bounding box center [363, 181] width 66 height 22
click at [330, 179] on div "10.623,45" at bounding box center [363, 181] width 66 height 22
click at [330, 181] on div "10.623,45" at bounding box center [363, 181] width 66 height 22
drag, startPoint x: 115, startPoint y: 203, endPoint x: 476, endPoint y: 201, distance: 360.8
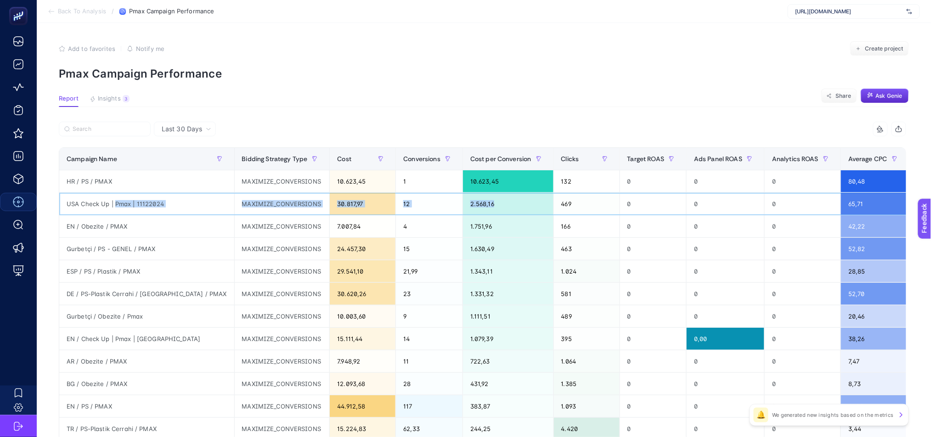
click at [476, 201] on tr "USA Check Up | Pmax | 11122024 MAXIMIZE_CONVERSIONS 30.817,97 12 2.568,16 469 0…" at bounding box center [770, 204] width 1423 height 22
click at [330, 204] on div "30.817,97" at bounding box center [363, 204] width 66 height 22
click at [330, 230] on div "7.007,84" at bounding box center [363, 226] width 66 height 22
drag, startPoint x: 301, startPoint y: 224, endPoint x: 320, endPoint y: 226, distance: 19.4
click at [330, 226] on div "7.007,84" at bounding box center [363, 226] width 66 height 22
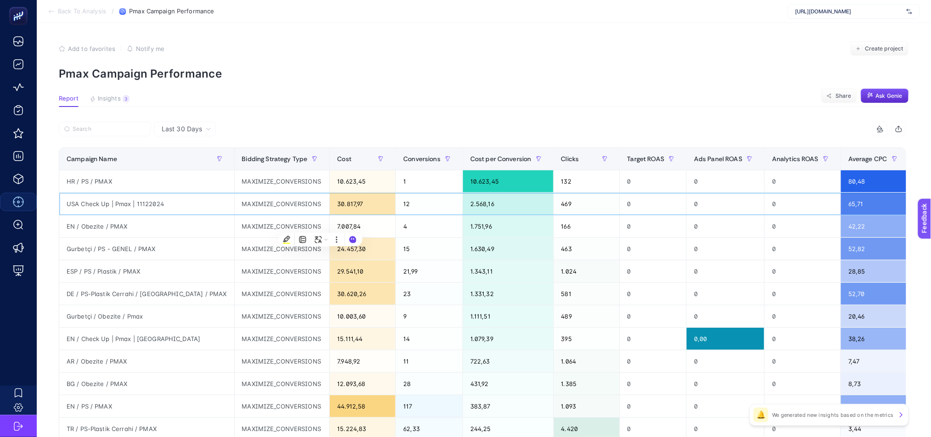
click at [330, 203] on div "30.817,97" at bounding box center [363, 204] width 66 height 22
drag, startPoint x: 297, startPoint y: 202, endPoint x: 328, endPoint y: 204, distance: 31.8
click at [330, 204] on div "30.817,97" at bounding box center [363, 204] width 66 height 22
click at [331, 243] on div "24.457,30" at bounding box center [363, 249] width 66 height 22
drag, startPoint x: 302, startPoint y: 274, endPoint x: 331, endPoint y: 271, distance: 29.5
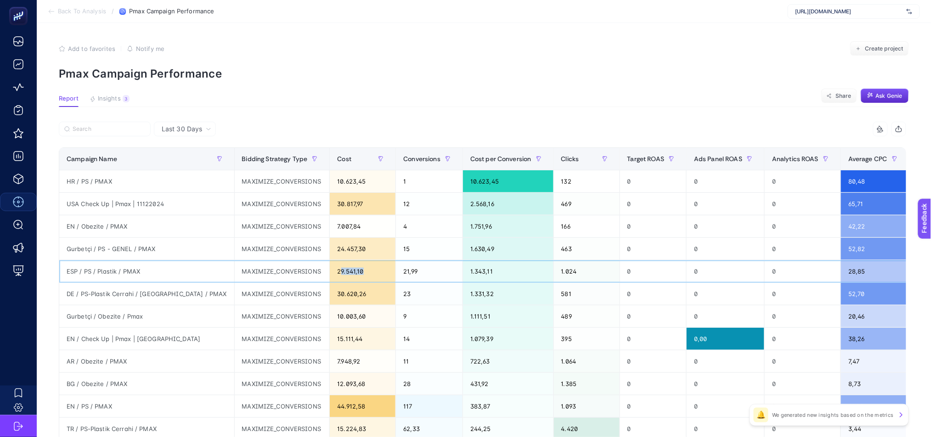
click at [331, 271] on div "29.541,10" at bounding box center [363, 271] width 66 height 22
click at [330, 314] on div "10.003,60" at bounding box center [363, 316] width 66 height 22
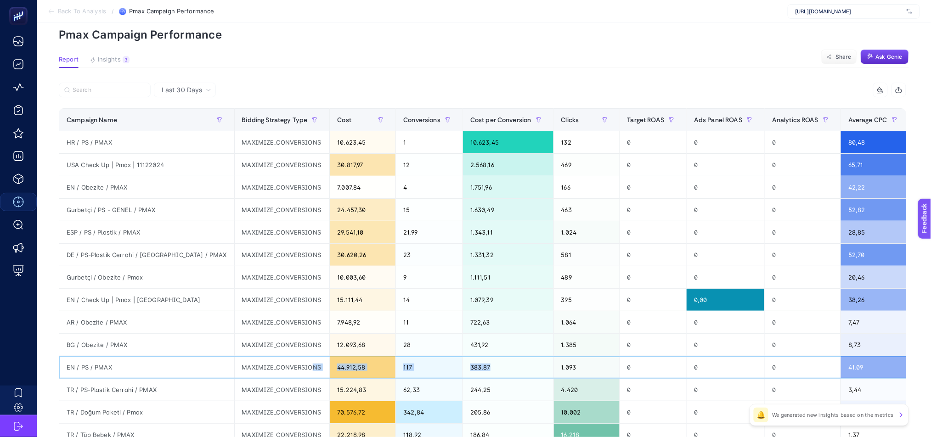
drag, startPoint x: 452, startPoint y: 367, endPoint x: 274, endPoint y: 356, distance: 178.9
click at [274, 356] on tr "EN / PS / PMAX MAXIMIZE_CONVERSIONS 44.912,58 117 383,87 1.093 0 0 0 41,09 0,10…" at bounding box center [770, 367] width 1423 height 22
click at [164, 213] on div "Gurbetçi / PS - GENEL / PMAX" at bounding box center [146, 210] width 175 height 22
drag, startPoint x: 74, startPoint y: 211, endPoint x: 157, endPoint y: 210, distance: 82.2
click at [157, 210] on div "Gurbetçi / PS - GENEL / PMAX" at bounding box center [146, 210] width 175 height 22
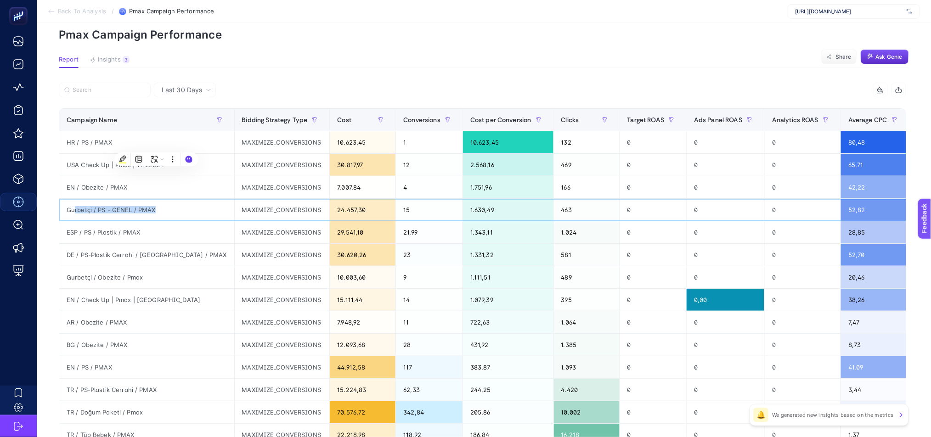
scroll to position [307, 0]
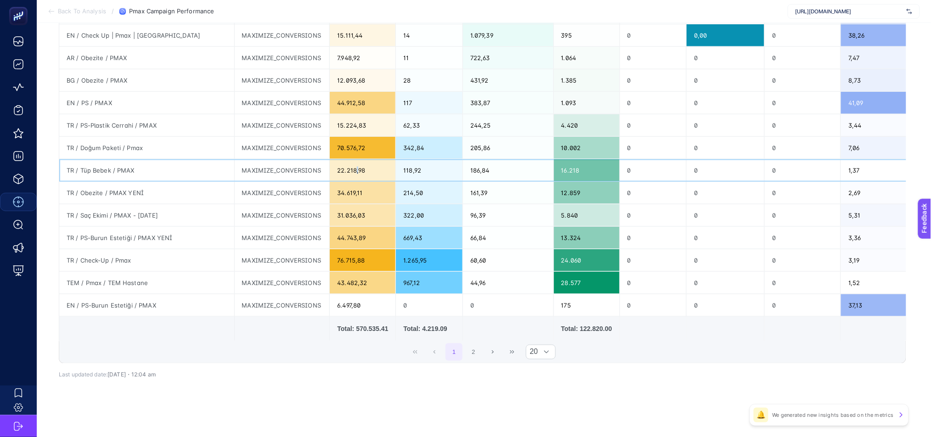
click at [330, 167] on div "22.218,98" at bounding box center [363, 170] width 66 height 22
drag, startPoint x: 305, startPoint y: 143, endPoint x: 501, endPoint y: 149, distance: 196.1
click at [501, 149] on tr "TR / Doğum Paketi / Pmax MAXIMIZE_CONVERSIONS 70.576,72 342,84 205,86 10.002 0 …" at bounding box center [770, 148] width 1423 height 22
click at [488, 120] on div "244,25" at bounding box center [508, 125] width 90 height 22
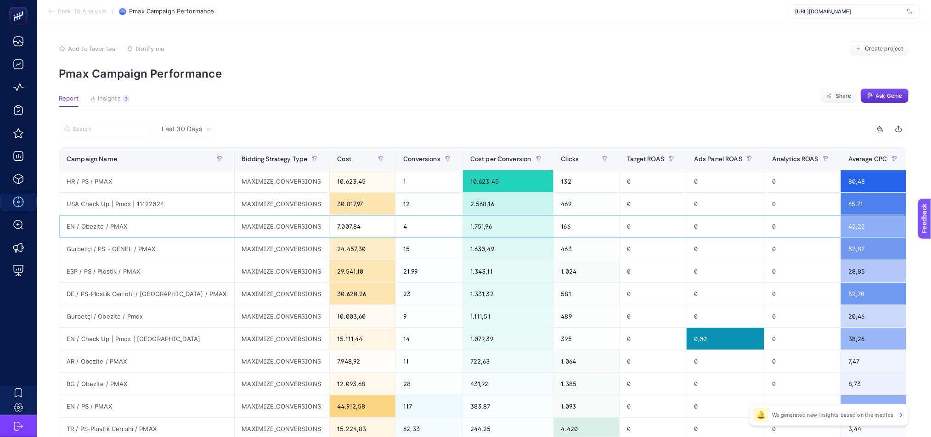
drag, startPoint x: 329, startPoint y: 226, endPoint x: 324, endPoint y: 225, distance: 4.8
click at [330, 225] on div "7.007,84" at bounding box center [363, 226] width 66 height 22
drag, startPoint x: 90, startPoint y: 202, endPoint x: 207, endPoint y: 202, distance: 116.6
click at [207, 202] on tr "USA Check Up | Pmax | 11122024 MAXIMIZE_CONVERSIONS 30.817,97 12 2.568,16 469 0…" at bounding box center [770, 204] width 1423 height 22
click at [130, 200] on div "USA Check Up | Pmax | 11122024" at bounding box center [146, 204] width 175 height 22
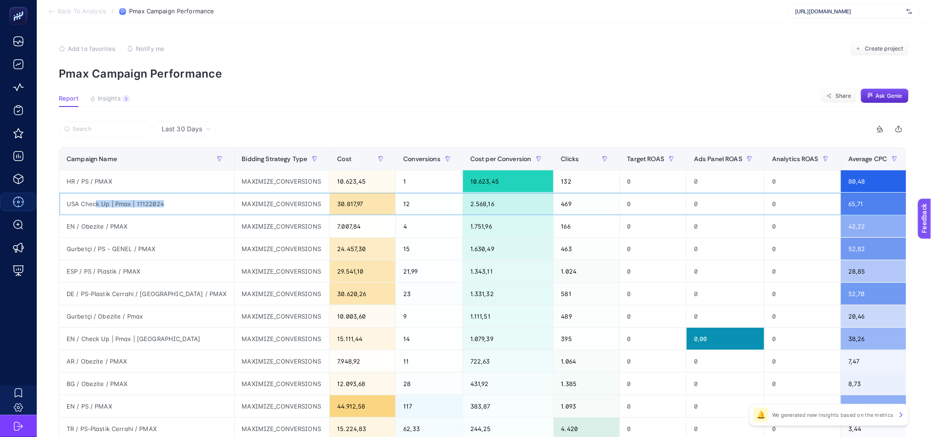
drag, startPoint x: 95, startPoint y: 204, endPoint x: 184, endPoint y: 203, distance: 89.1
click at [184, 203] on div "USA Check Up | Pmax | 11122024" at bounding box center [146, 204] width 175 height 22
click at [463, 333] on div "1.079,39" at bounding box center [508, 339] width 90 height 22
drag, startPoint x: 81, startPoint y: 273, endPoint x: 150, endPoint y: 269, distance: 69.0
click at [150, 269] on div "ESP / PS / Plastik / PMAX" at bounding box center [146, 271] width 175 height 22
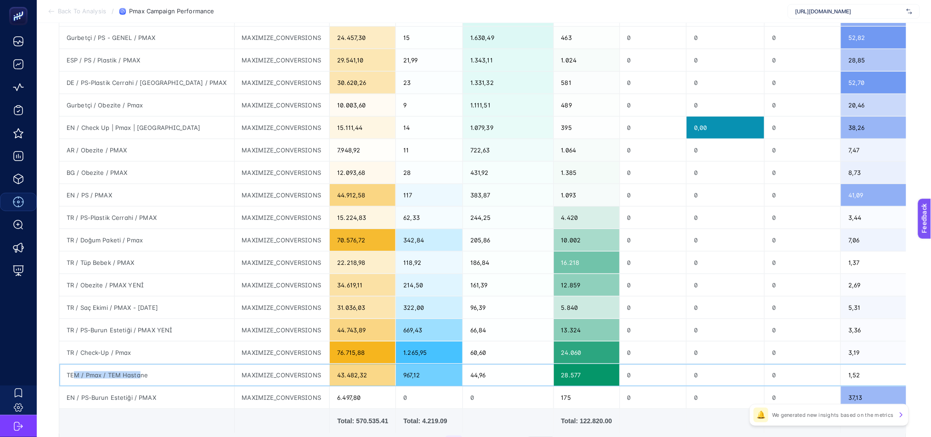
drag, startPoint x: 76, startPoint y: 377, endPoint x: 131, endPoint y: 376, distance: 55.1
click at [131, 376] on div "TEM / Pmax / TEM Hastane" at bounding box center [146, 375] width 175 height 22
click at [95, 376] on div "TEM / Pmax / TEM Hastane" at bounding box center [146, 375] width 175 height 22
drag, startPoint x: 98, startPoint y: 374, endPoint x: 138, endPoint y: 375, distance: 39.5
click at [138, 375] on div "TEM / Pmax / TEM Hastane" at bounding box center [146, 375] width 175 height 22
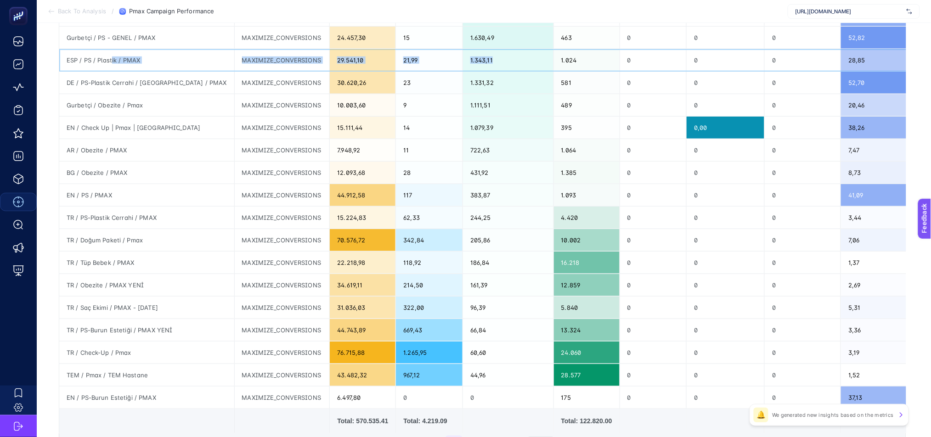
drag, startPoint x: 107, startPoint y: 51, endPoint x: 443, endPoint y: 56, distance: 335.1
click at [443, 56] on tr "ESP / PS / Plastik / PMAX MAXIMIZE_CONVERSIONS 29.541,10 21,99 1.343,11 1.024 0…" at bounding box center [770, 60] width 1423 height 22
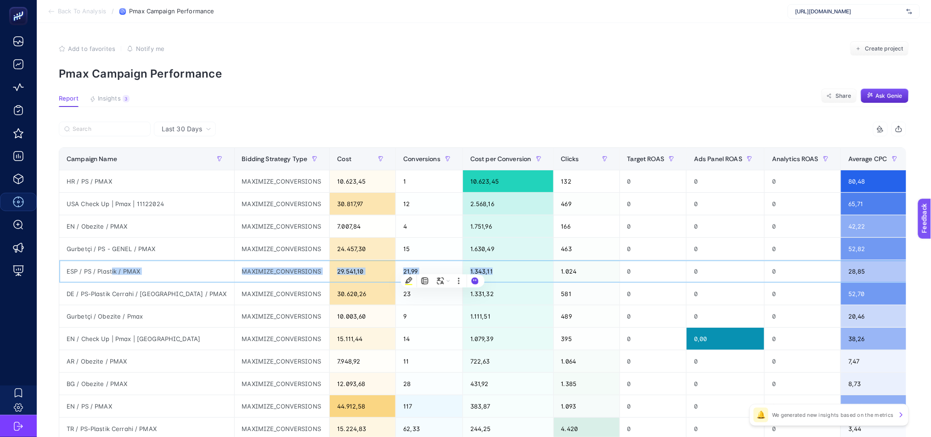
scroll to position [307, 6]
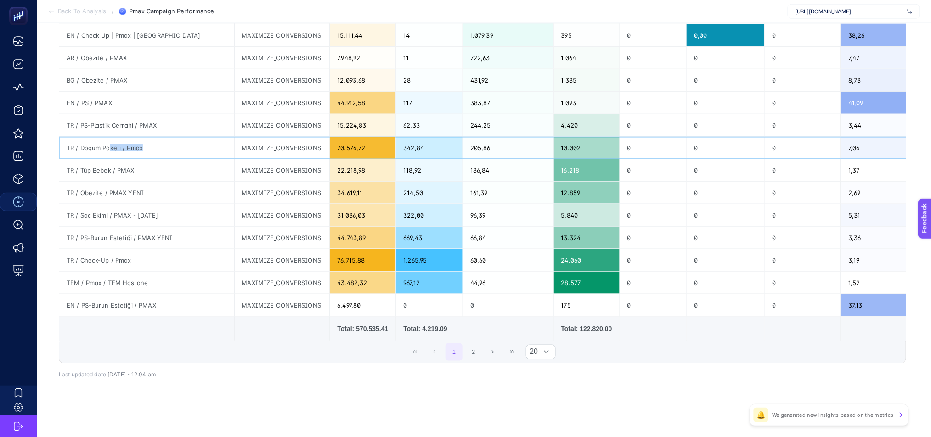
drag, startPoint x: 101, startPoint y: 146, endPoint x: 137, endPoint y: 144, distance: 35.8
click at [137, 144] on div "TR / Doğum Paketi / Pmax" at bounding box center [146, 148] width 175 height 22
click at [86, 145] on div "TR / Doğum Paketi / Pmax" at bounding box center [146, 148] width 175 height 22
drag, startPoint x: 71, startPoint y: 144, endPoint x: 141, endPoint y: 143, distance: 69.8
click at [141, 143] on div "TR / Doğum Paketi / Pmax" at bounding box center [146, 148] width 175 height 22
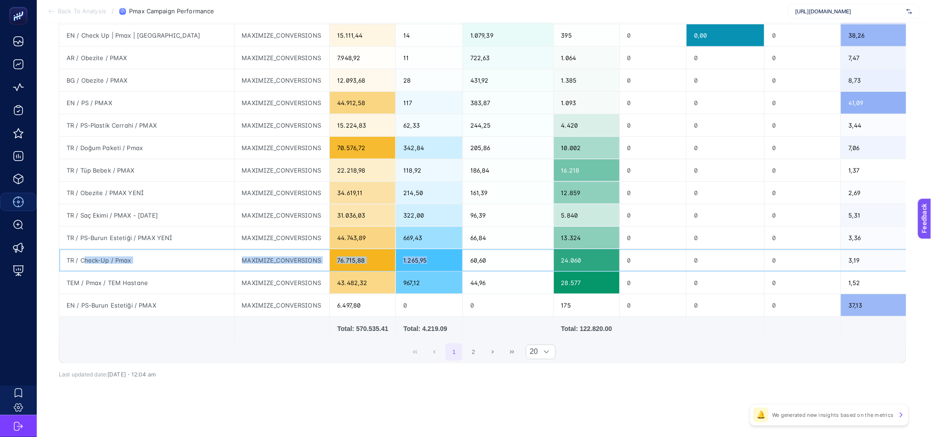
drag, startPoint x: 79, startPoint y: 258, endPoint x: 412, endPoint y: 261, distance: 333.8
click at [412, 261] on tr "TR / Check-Up / Pmax MAXIMIZE_CONVERSIONS 76.715,88 1.265,95 60,60 24.060 0 0 0…" at bounding box center [770, 260] width 1423 height 22
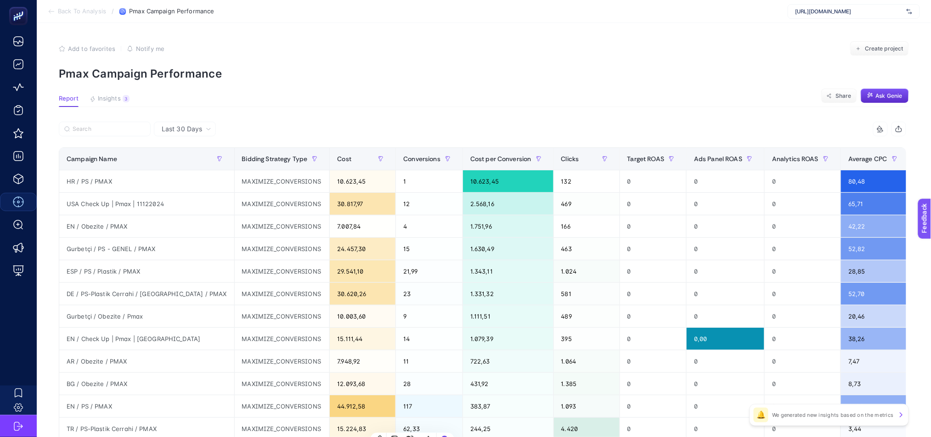
click at [175, 129] on span "Last 30 Days" at bounding box center [182, 128] width 40 height 9
click at [189, 150] on li "Last 7 Days" at bounding box center [185, 148] width 56 height 17
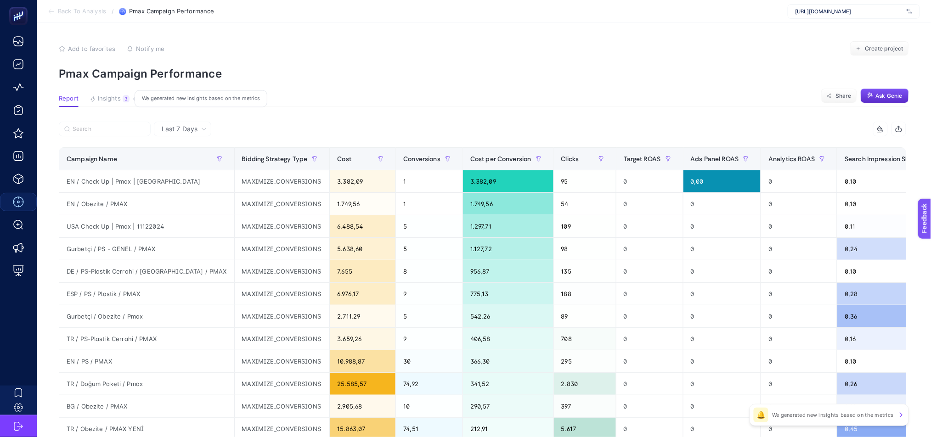
click at [98, 101] on span "Insights" at bounding box center [109, 98] width 23 height 7
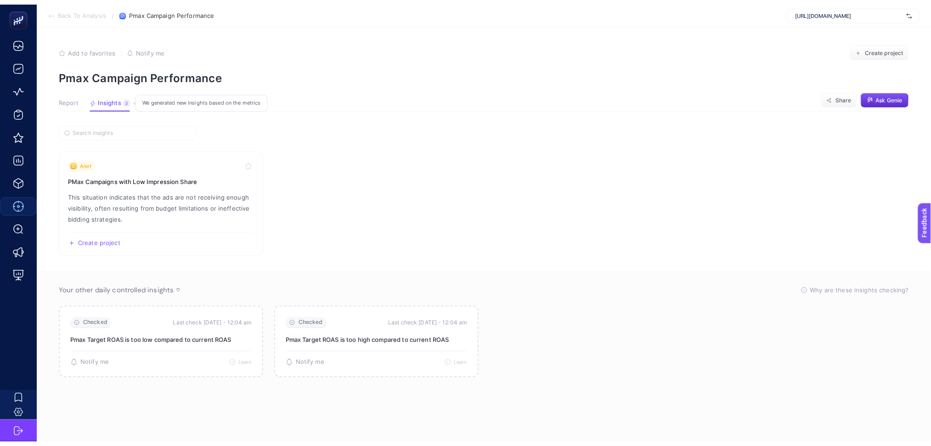
scroll to position [0, 0]
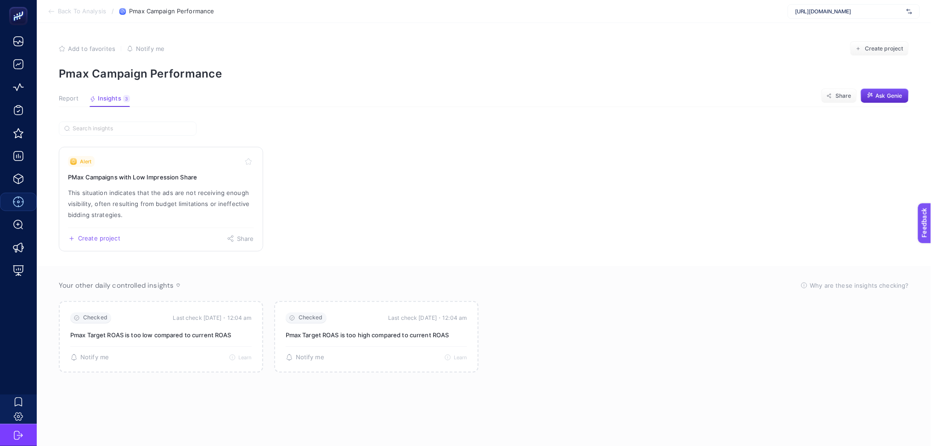
click at [206, 201] on p "This situation indicates that the ads are not receiving enough visibility, ofte…" at bounding box center [161, 203] width 186 height 33
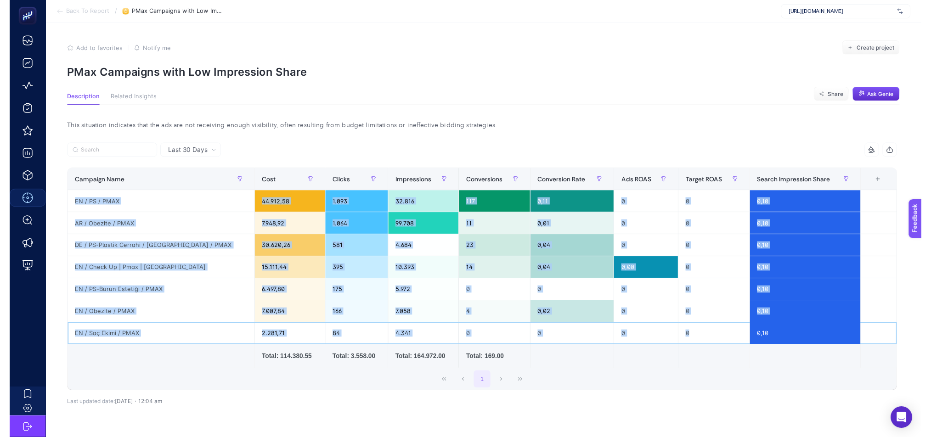
scroll to position [0, 6]
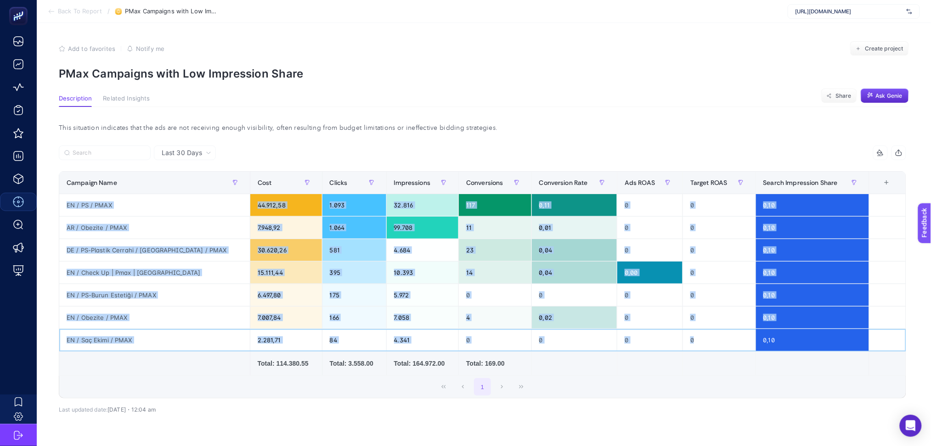
drag, startPoint x: 728, startPoint y: 333, endPoint x: 135, endPoint y: 186, distance: 610.6
click at [135, 185] on table "Campaign Name Cost Clicks Impressions Conversions Conversion Rate Ads ROAS Targ…" at bounding box center [482, 273] width 847 height 205
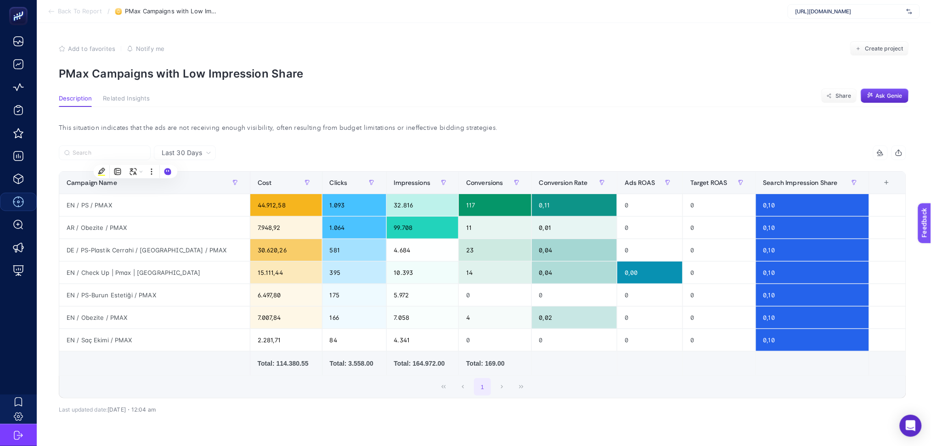
click at [467, 430] on div "Last 30 Days 8 items selected Campaign Name Cost Clicks Impressions Conversions…" at bounding box center [482, 303] width 862 height 315
click at [50, 11] on icon at bounding box center [51, 11] width 5 height 0
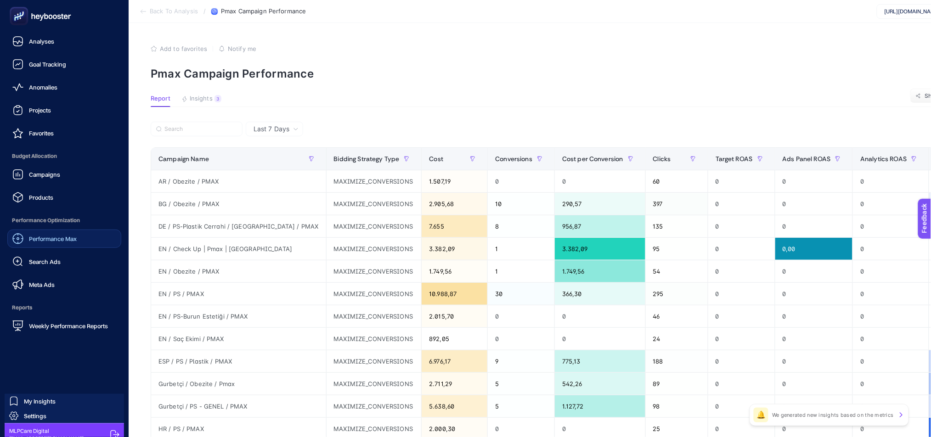
click at [54, 263] on span "Search Ads" at bounding box center [45, 261] width 32 height 7
